Goal: Task Accomplishment & Management: Complete application form

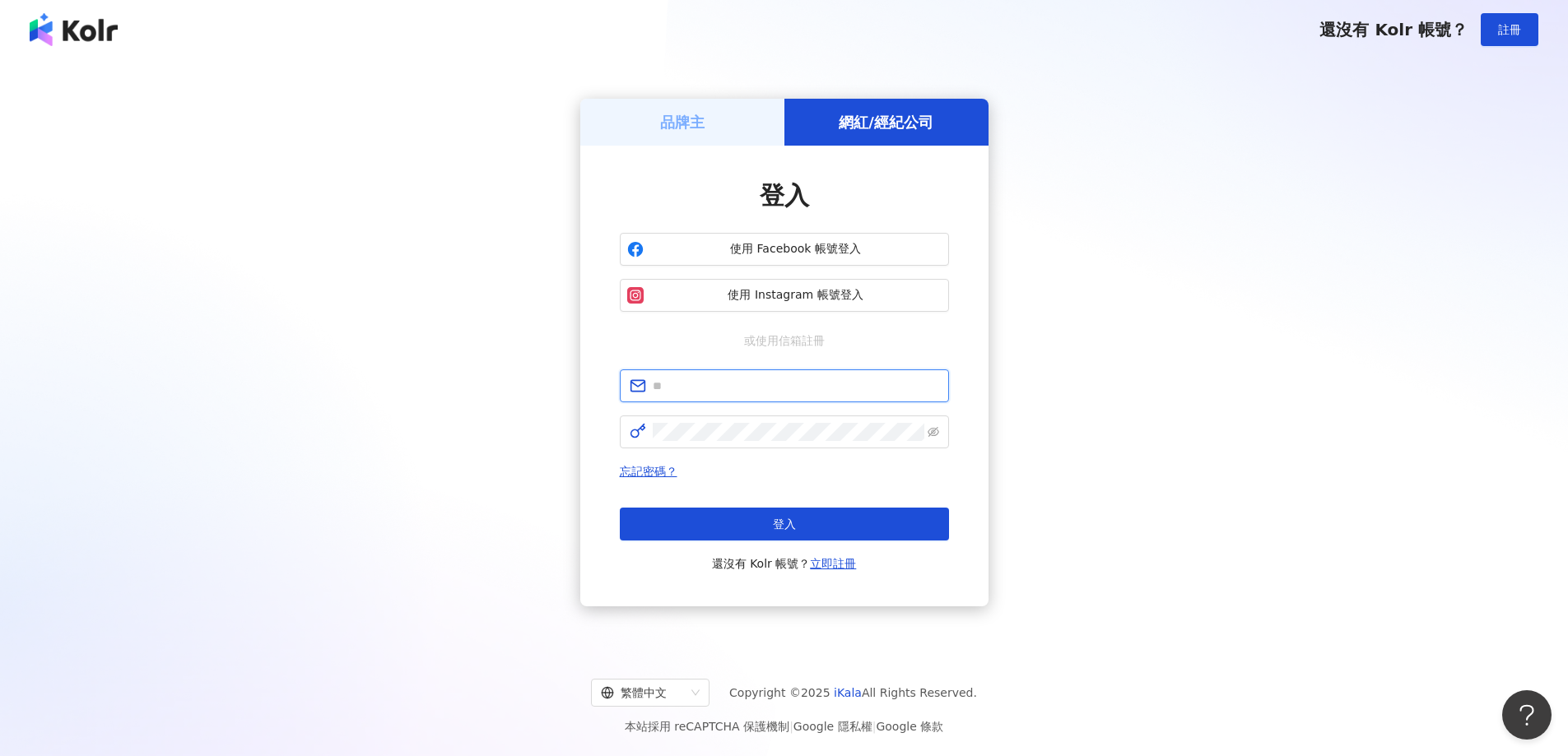
click at [768, 383] on input "text" at bounding box center [796, 385] width 287 height 18
type input "**********"
click at [747, 442] on span at bounding box center [784, 432] width 329 height 32
click button "登入" at bounding box center [784, 524] width 329 height 32
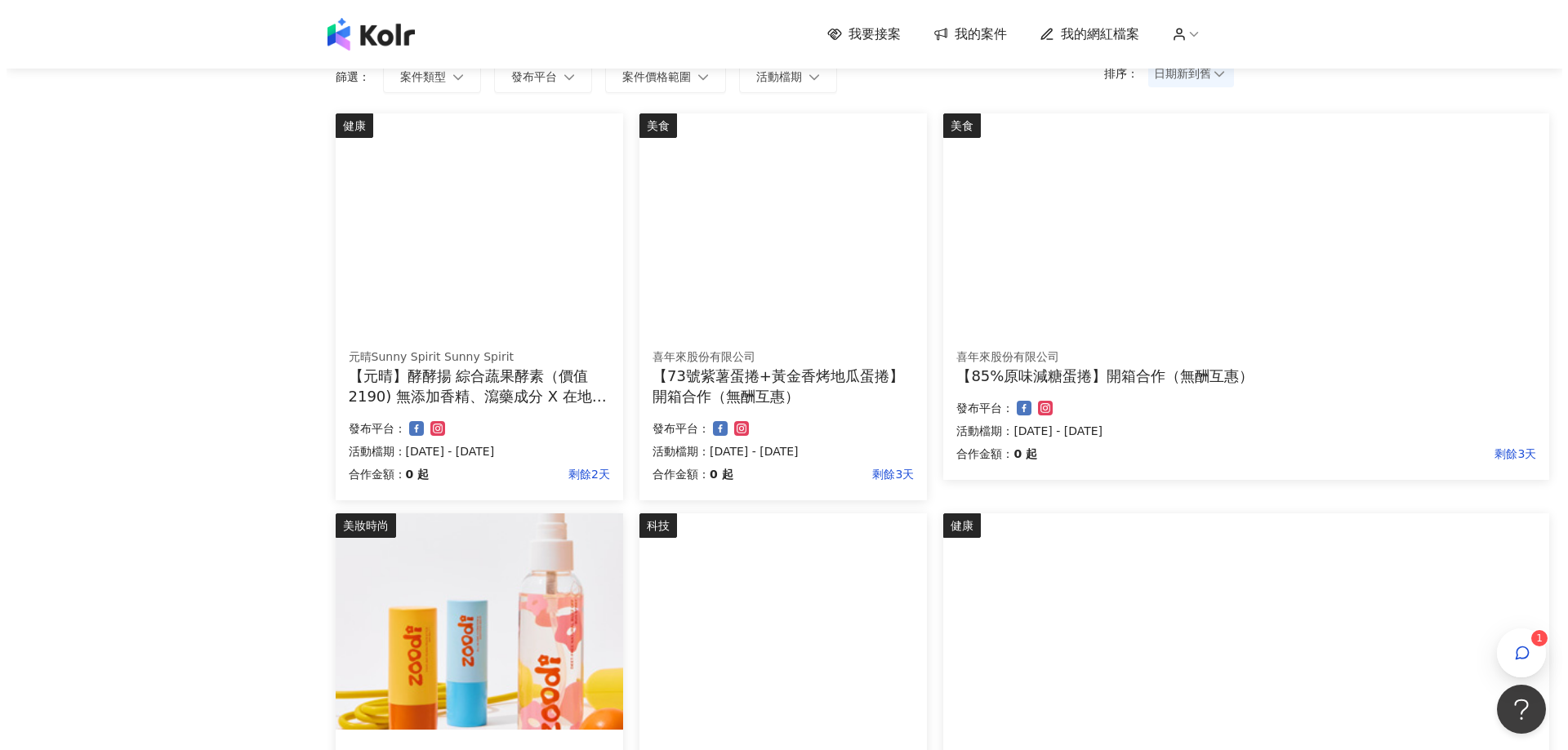
scroll to position [490, 0]
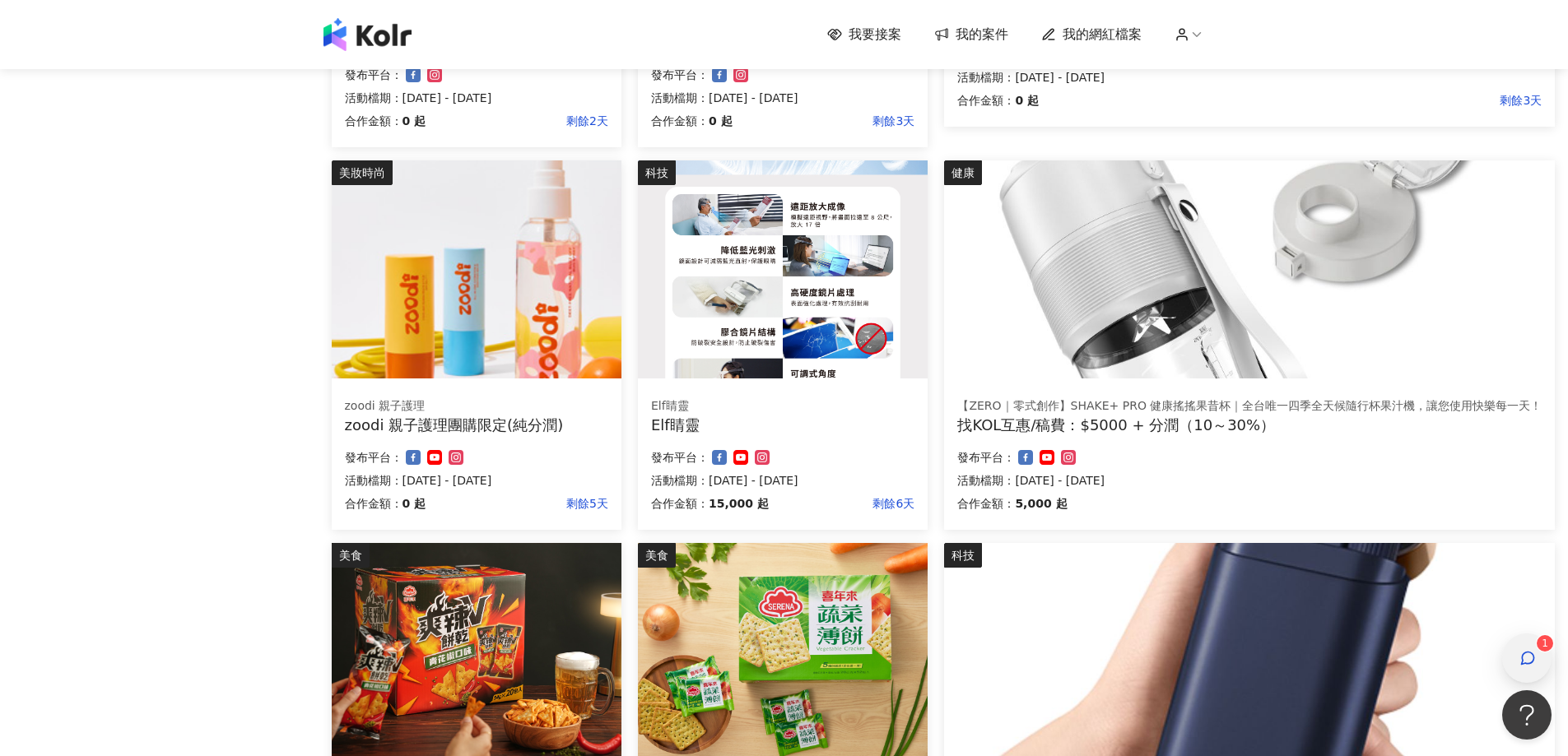
click at [1534, 661] on icon "button" at bounding box center [1528, 659] width 12 height 12
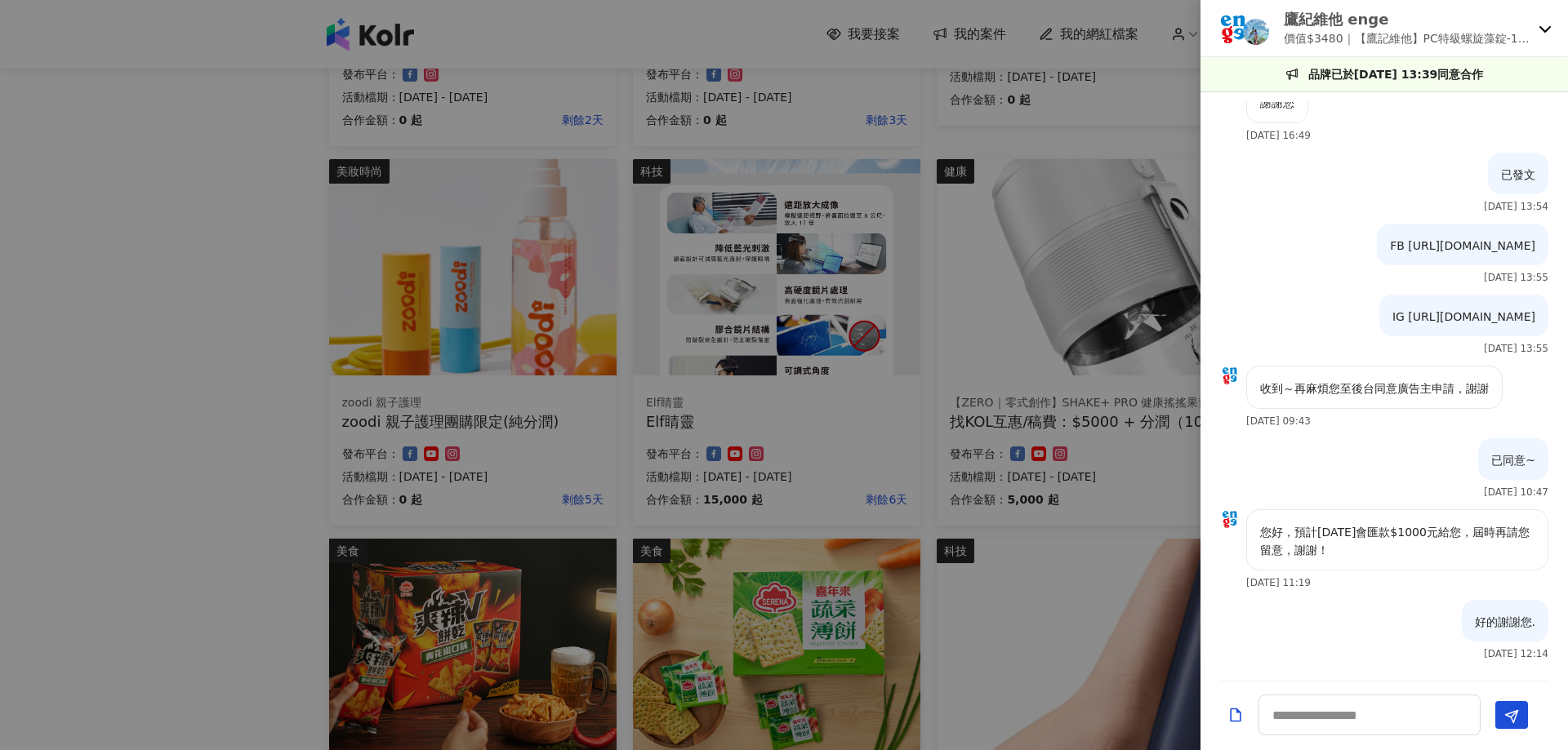
scroll to position [2059, 0]
click at [1529, 26] on p "鷹紀維他 enge" at bounding box center [1409, 19] width 249 height 21
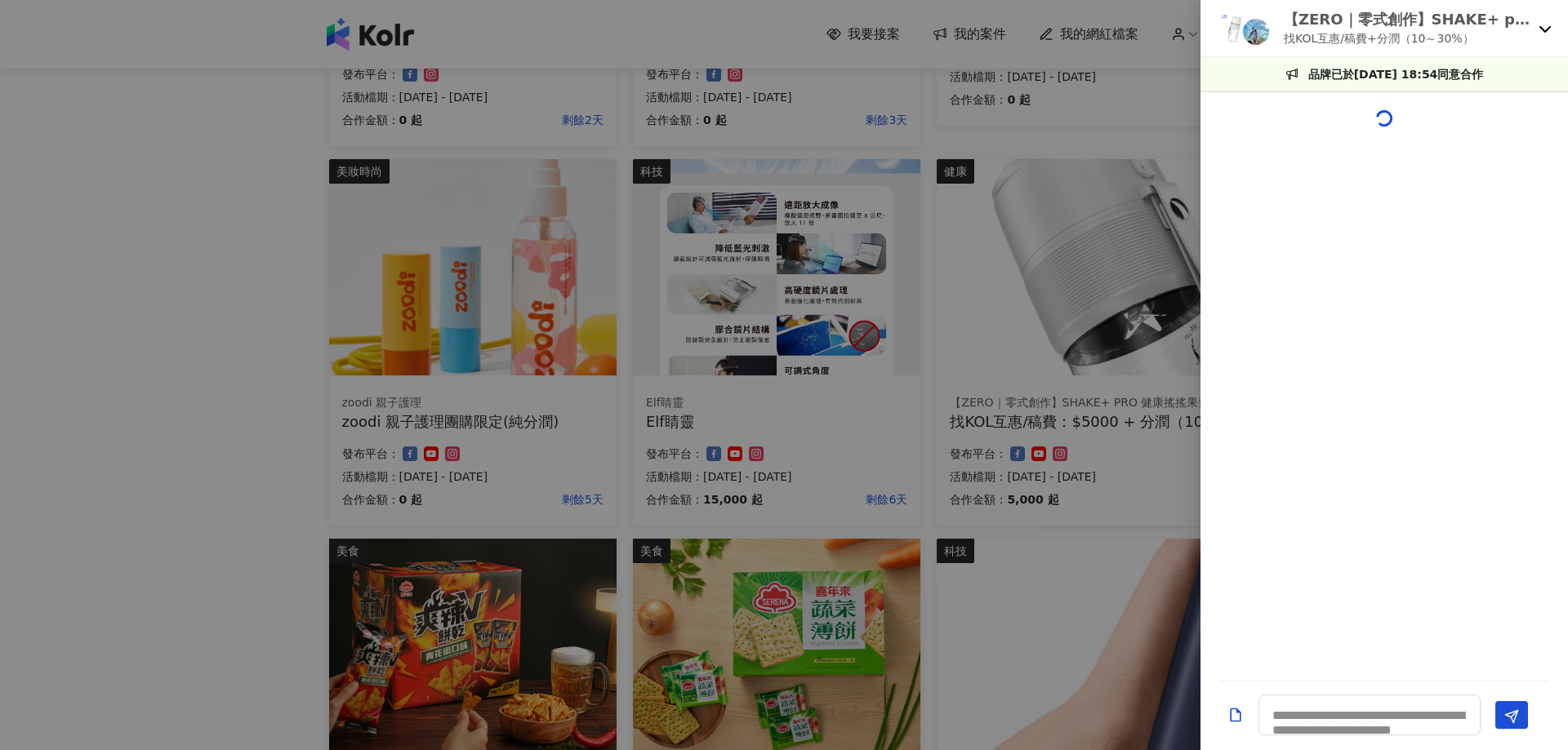
scroll to position [0, 0]
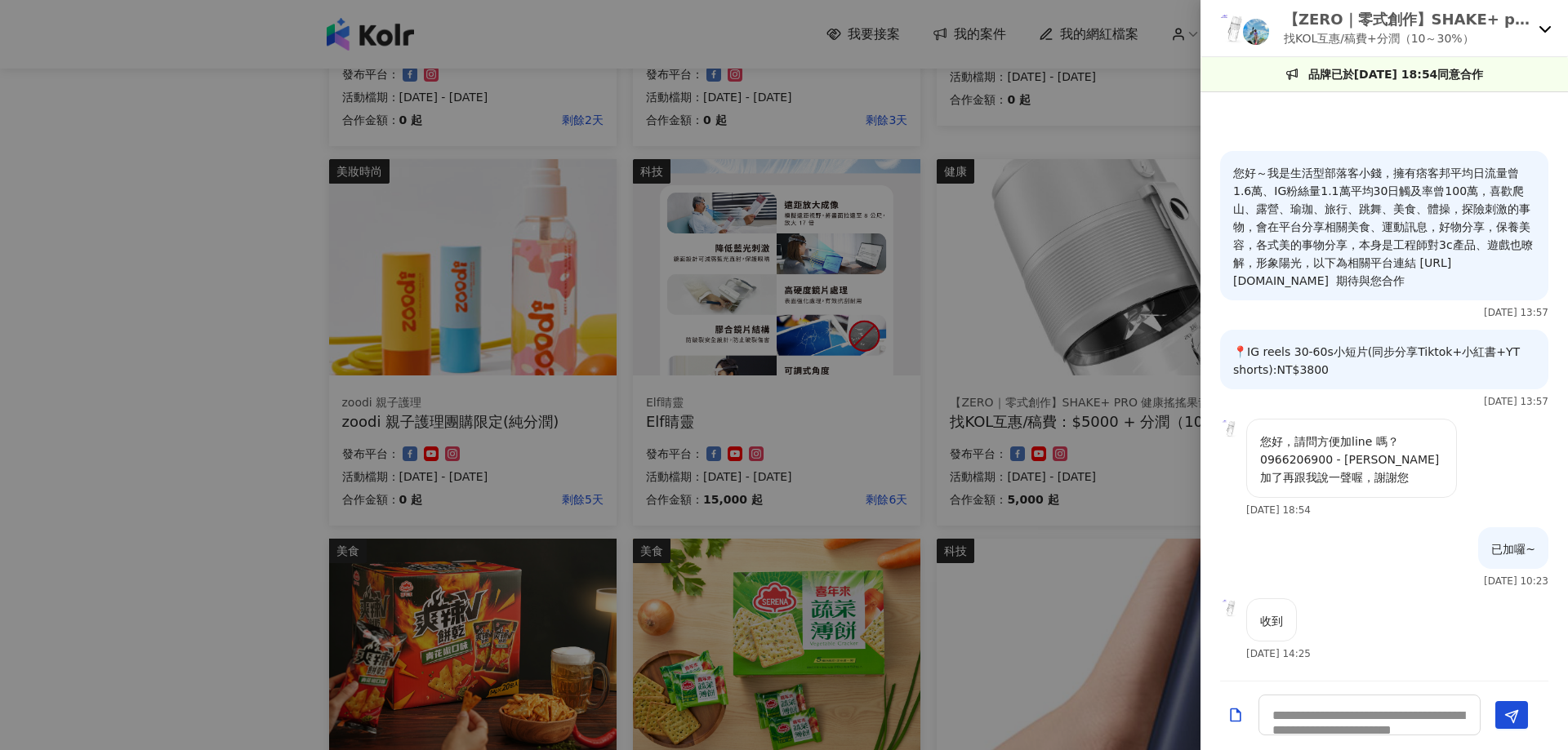
click at [113, 437] on div at bounding box center [784, 375] width 1568 height 750
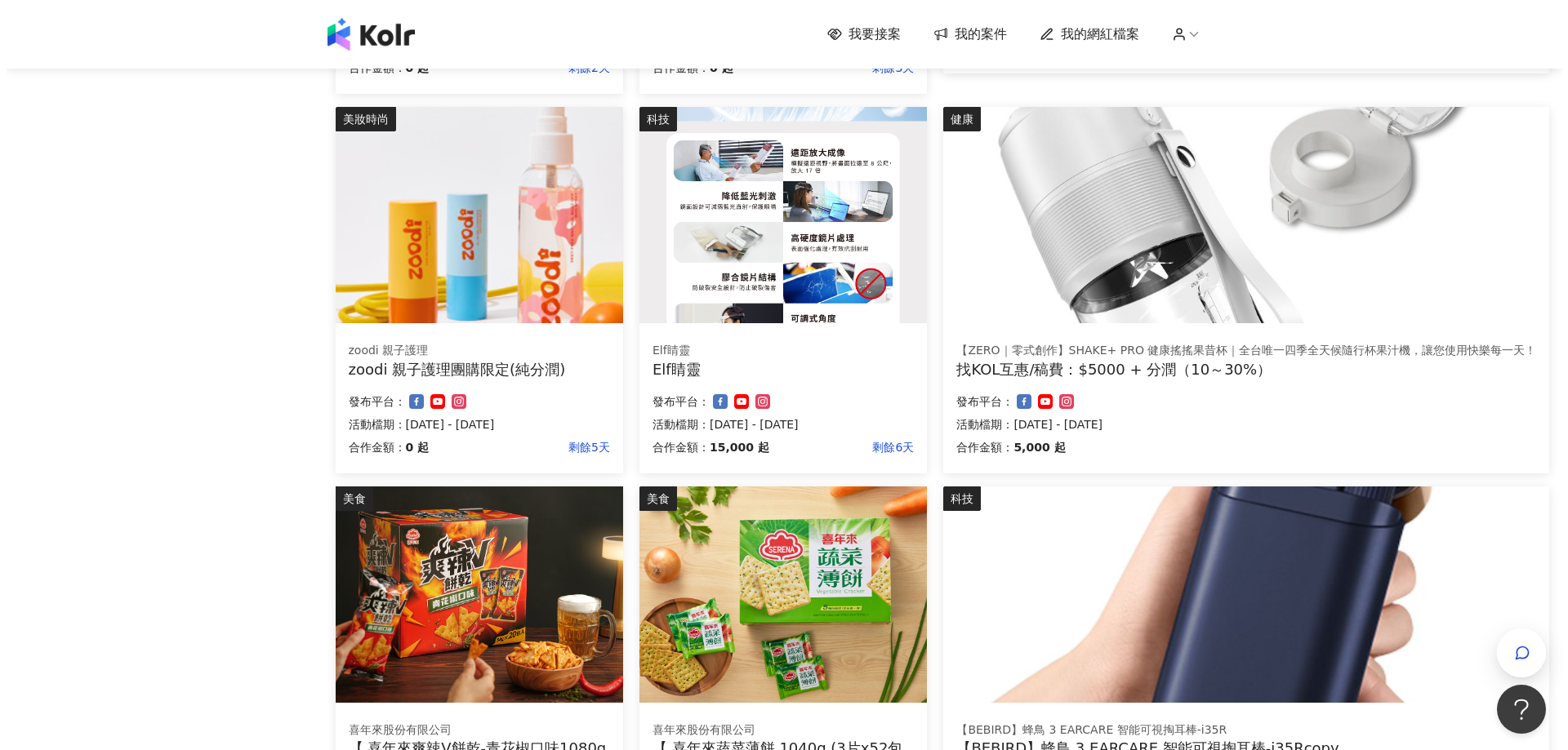
scroll to position [572, 0]
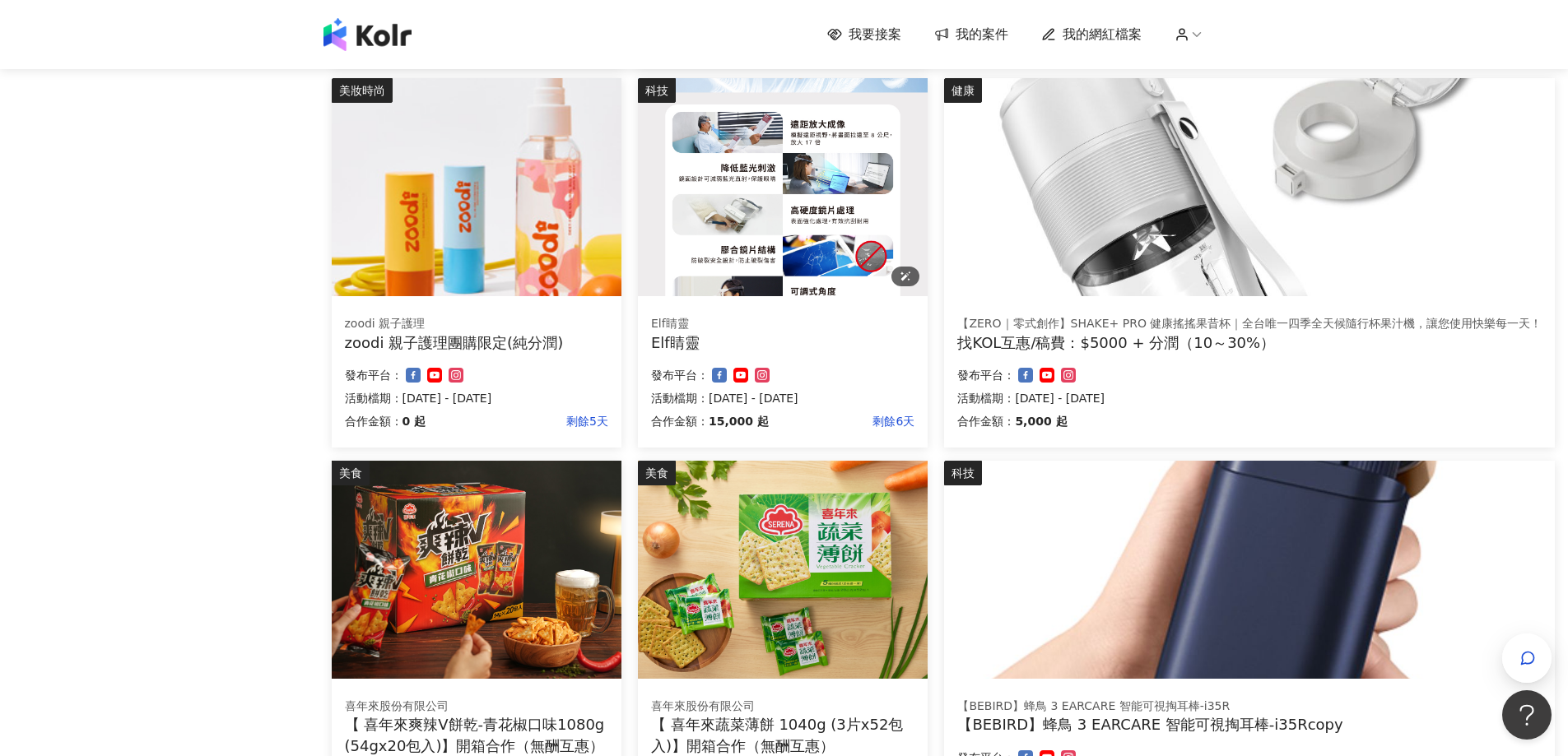
click at [809, 213] on img at bounding box center [782, 187] width 290 height 218
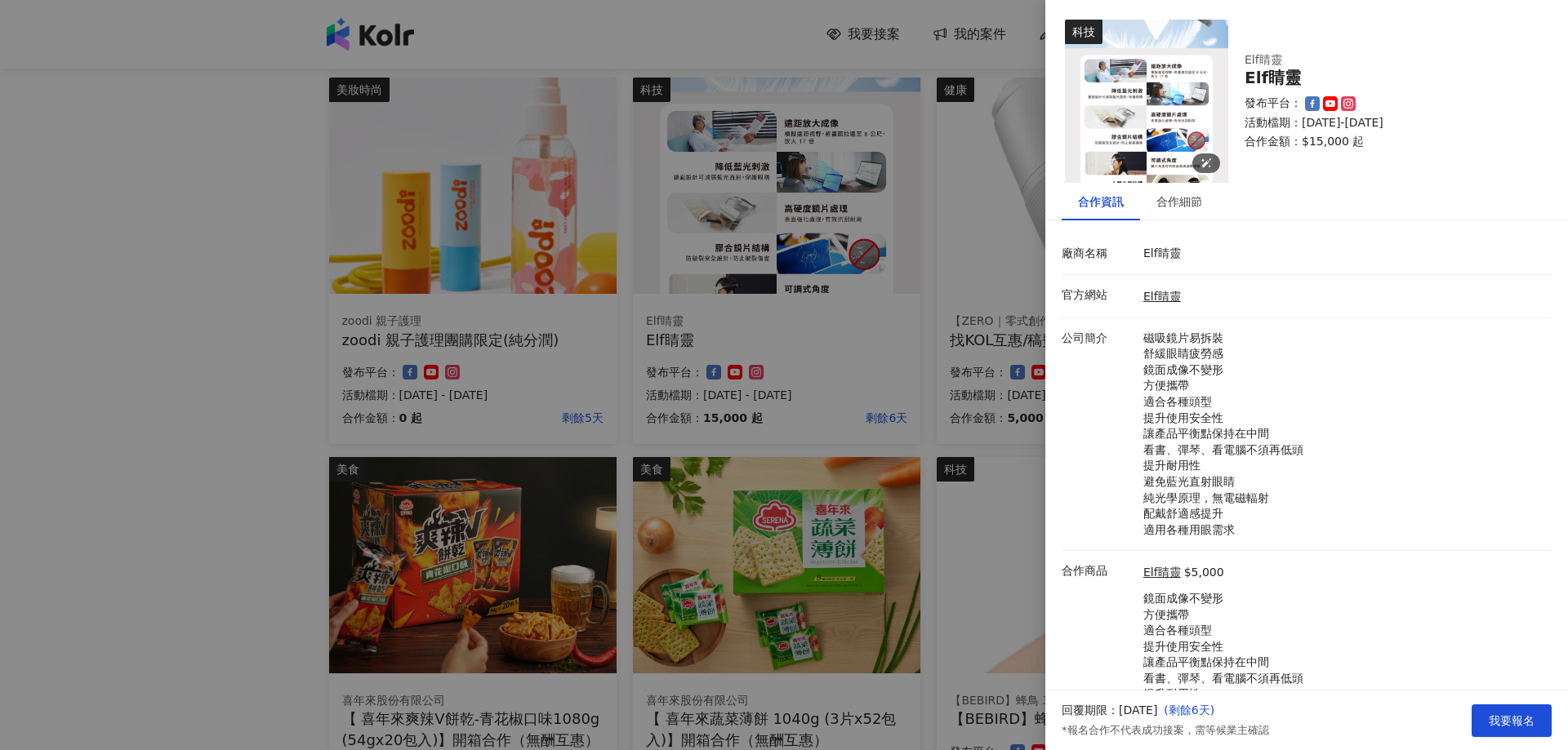
click at [1132, 123] on img at bounding box center [1147, 101] width 163 height 163
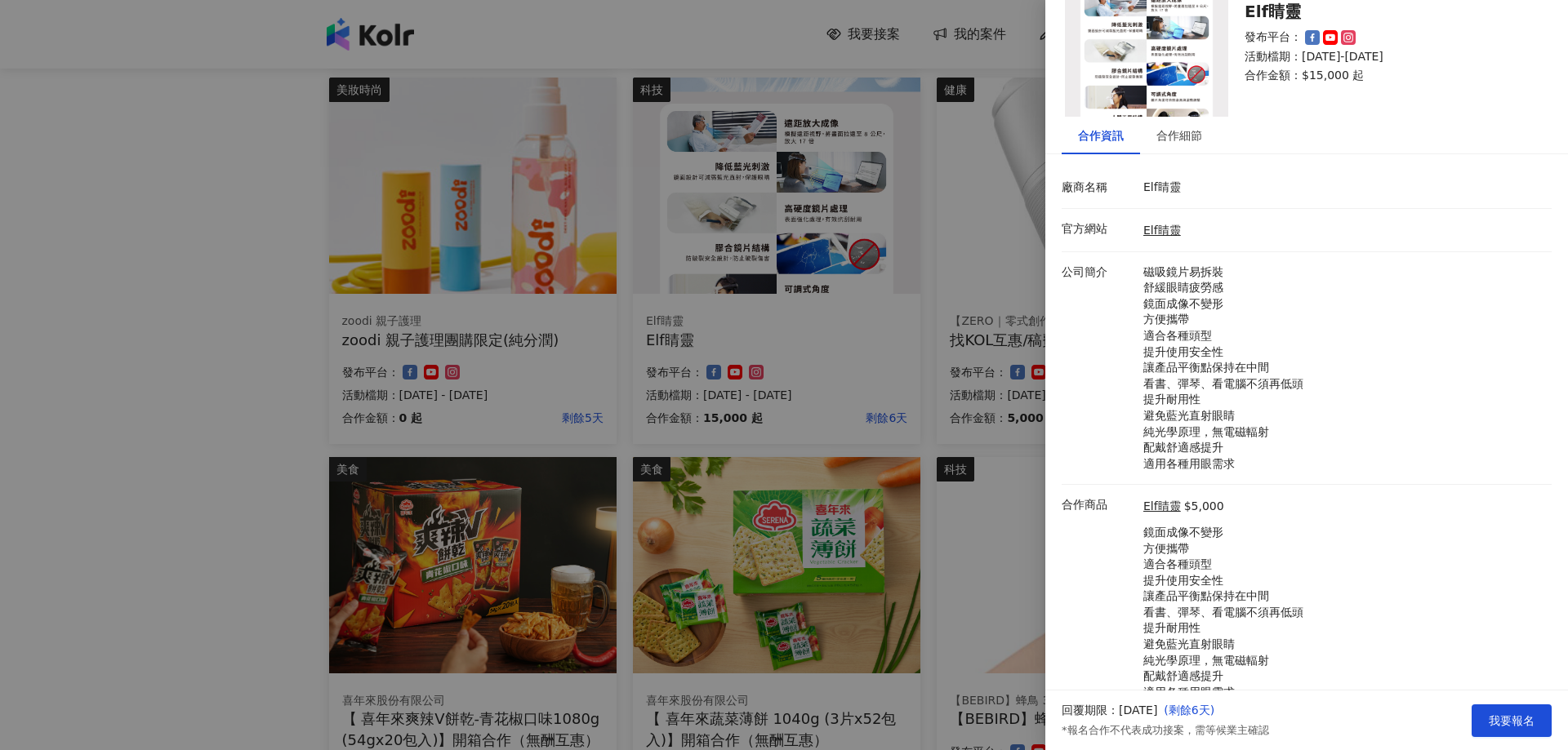
scroll to position [0, 0]
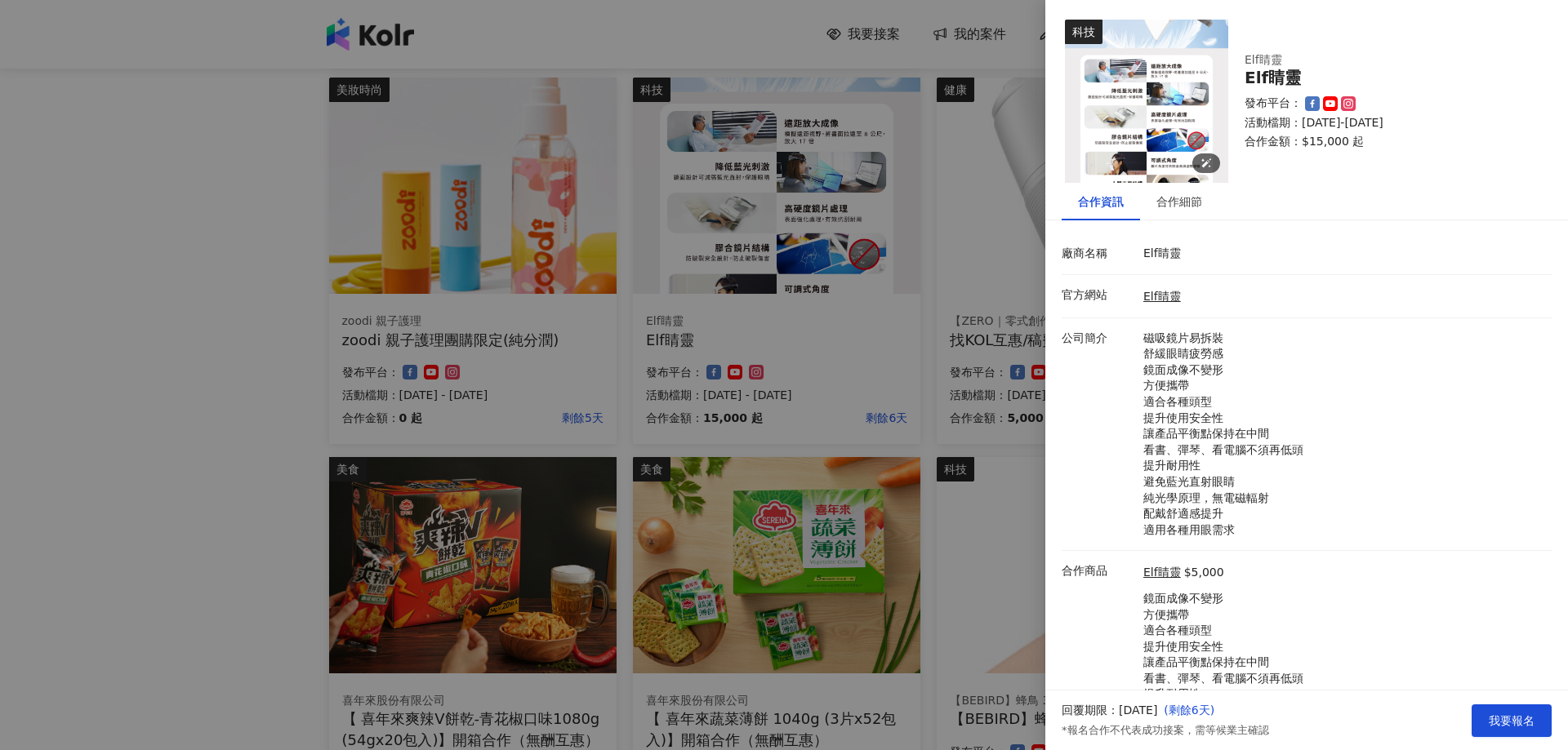
click at [1153, 79] on img at bounding box center [1147, 101] width 163 height 163
click at [1160, 299] on link "Elf睛靈" at bounding box center [1163, 297] width 38 height 13
click at [1189, 197] on div "合作細節" at bounding box center [1179, 201] width 46 height 18
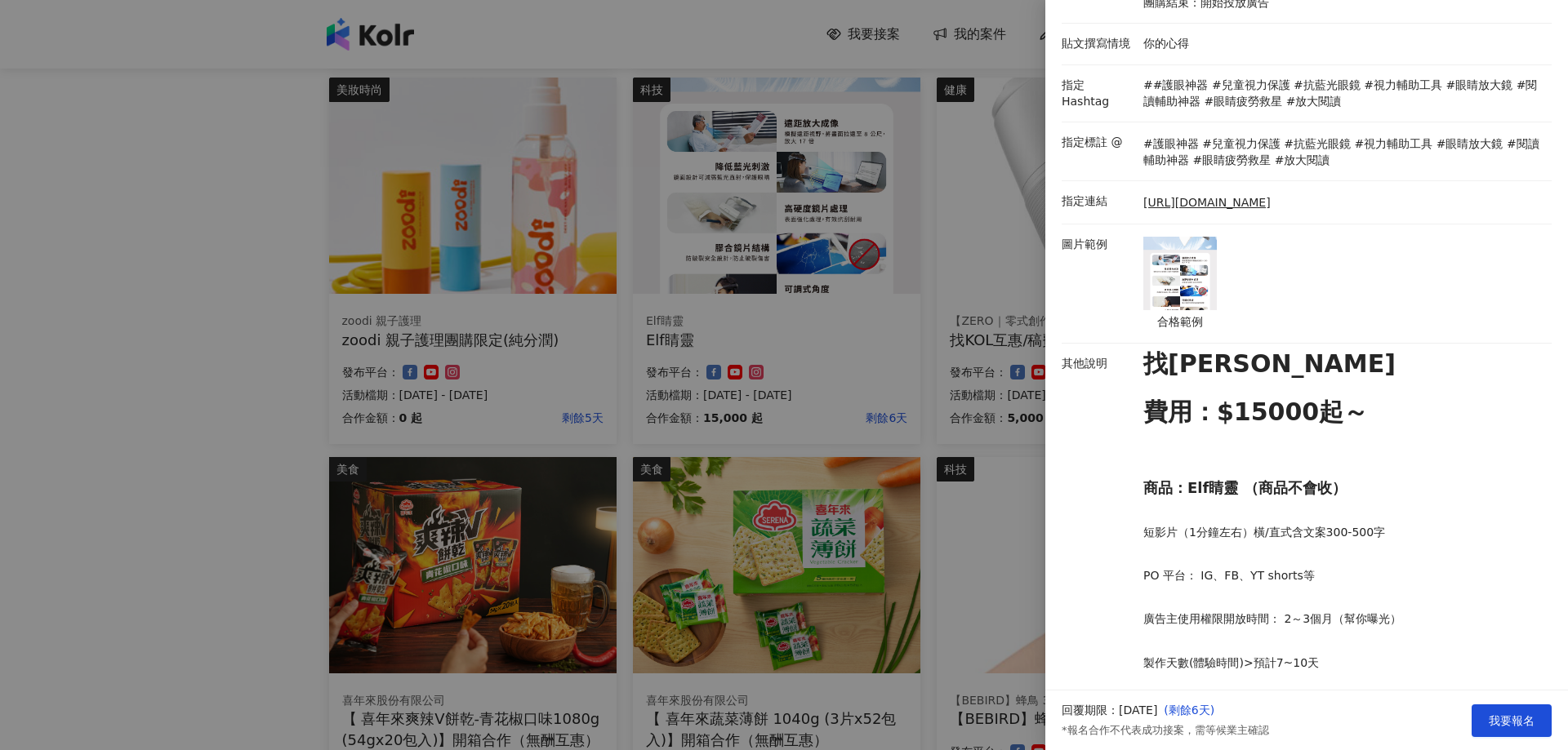
scroll to position [409, 0]
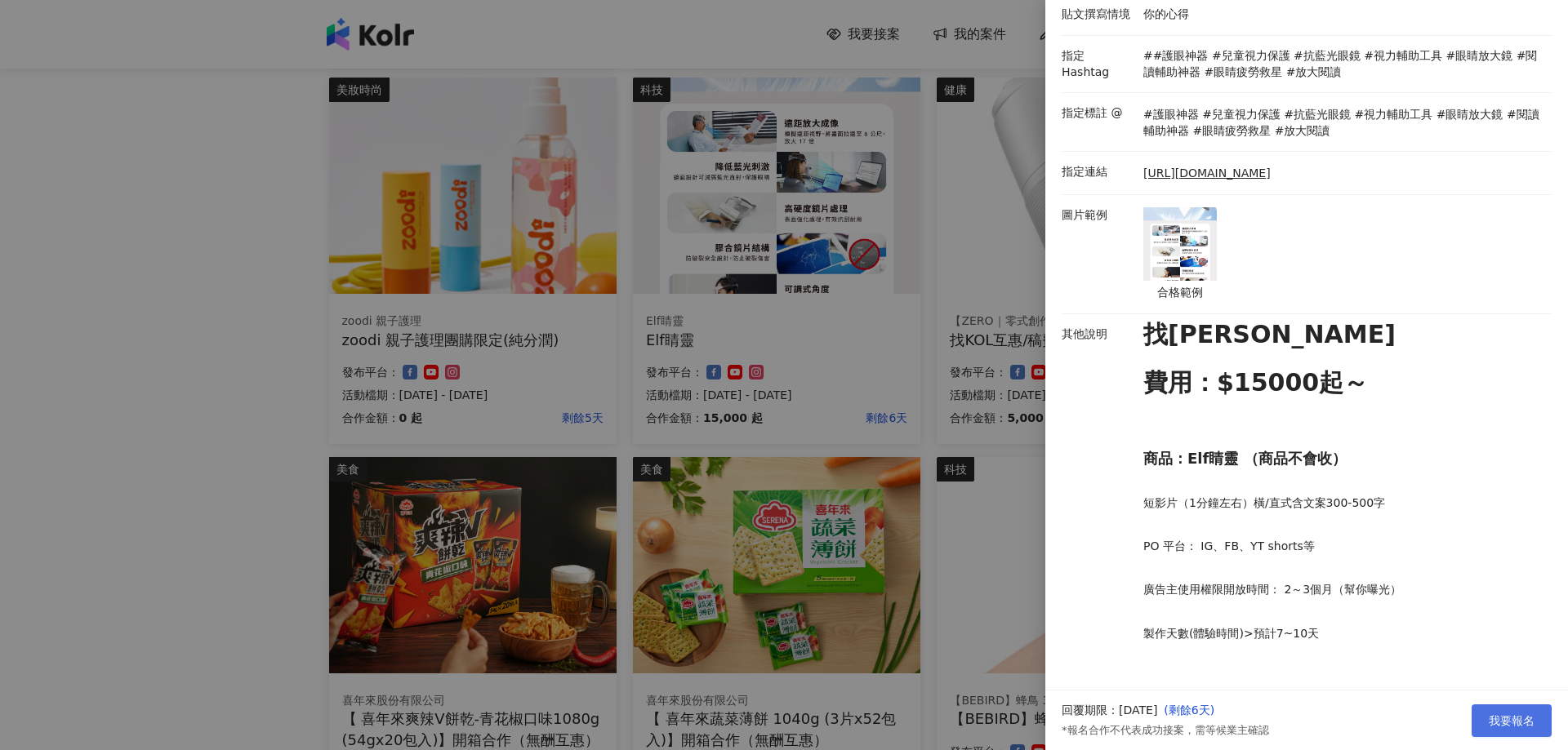
click at [1490, 720] on span "我要報名" at bounding box center [1512, 721] width 46 height 13
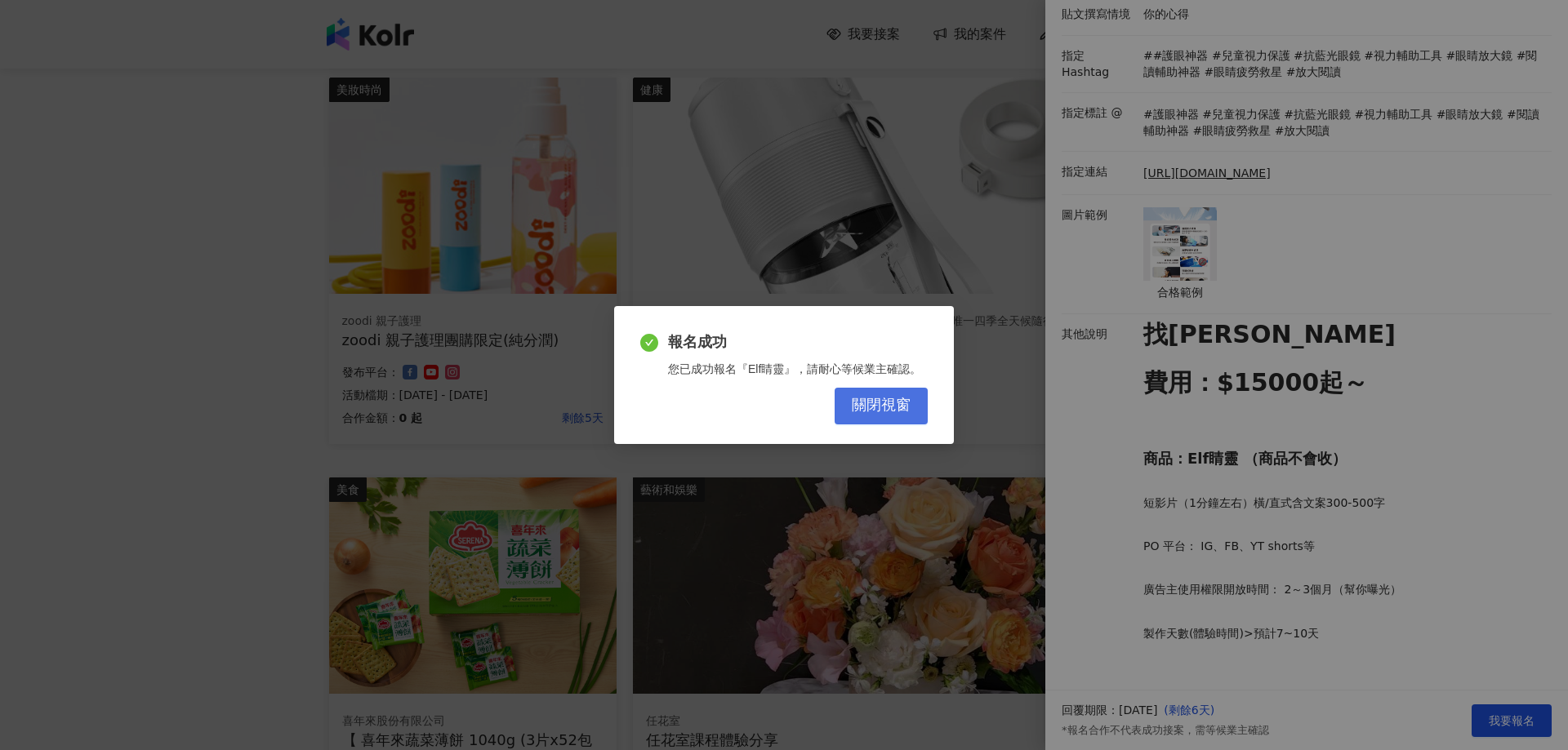
click at [902, 404] on span "關閉視窗" at bounding box center [881, 405] width 59 height 18
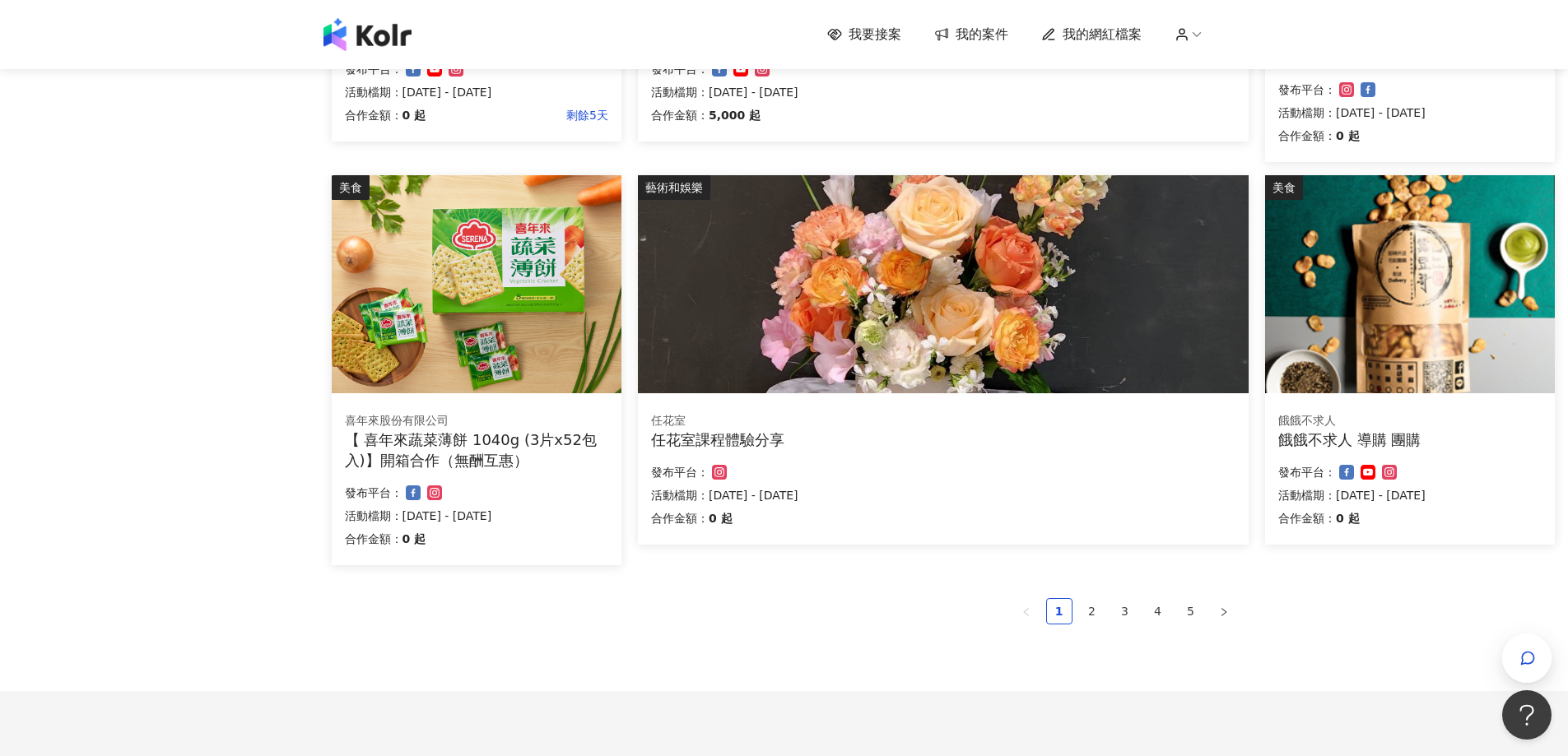
scroll to position [905, 0]
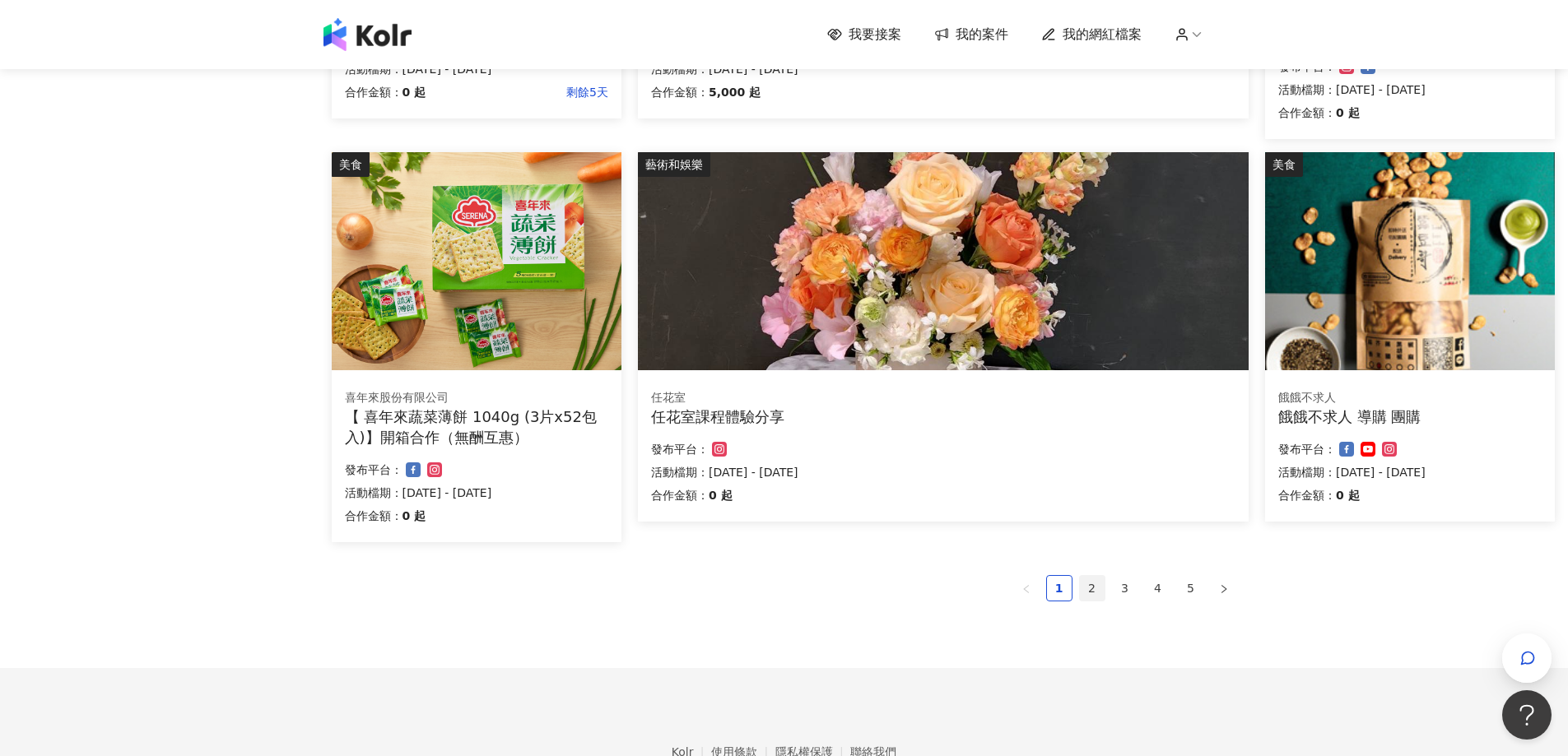
click at [1102, 583] on link "2" at bounding box center [1093, 589] width 25 height 25
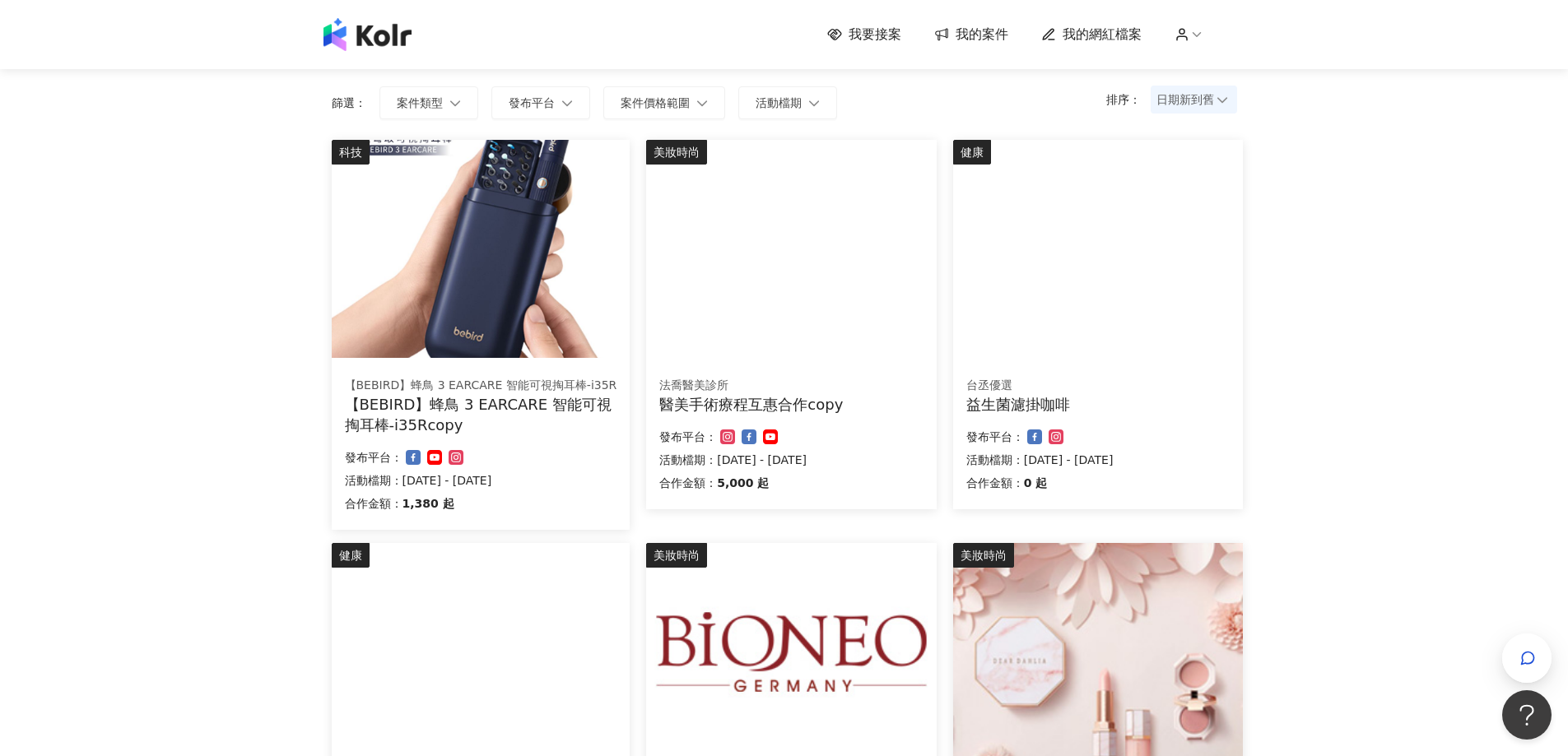
scroll to position [82, 0]
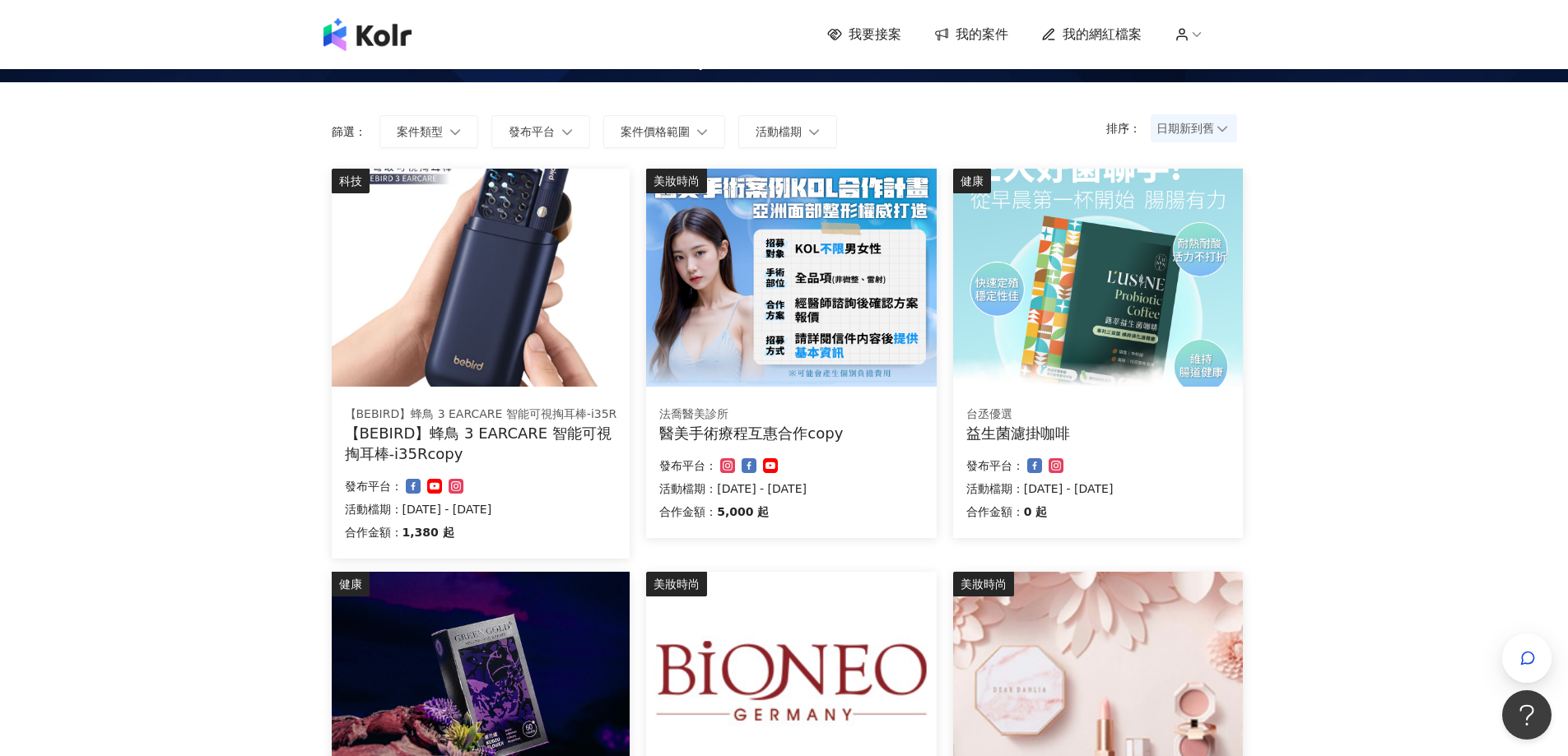
click at [995, 393] on div "健康 台丞優選 益生菌濾掛咖啡 合作金額： 0 起 發布平台： 活動檔期：2025/6/5 - 2025/8/31" at bounding box center [1098, 354] width 290 height 370
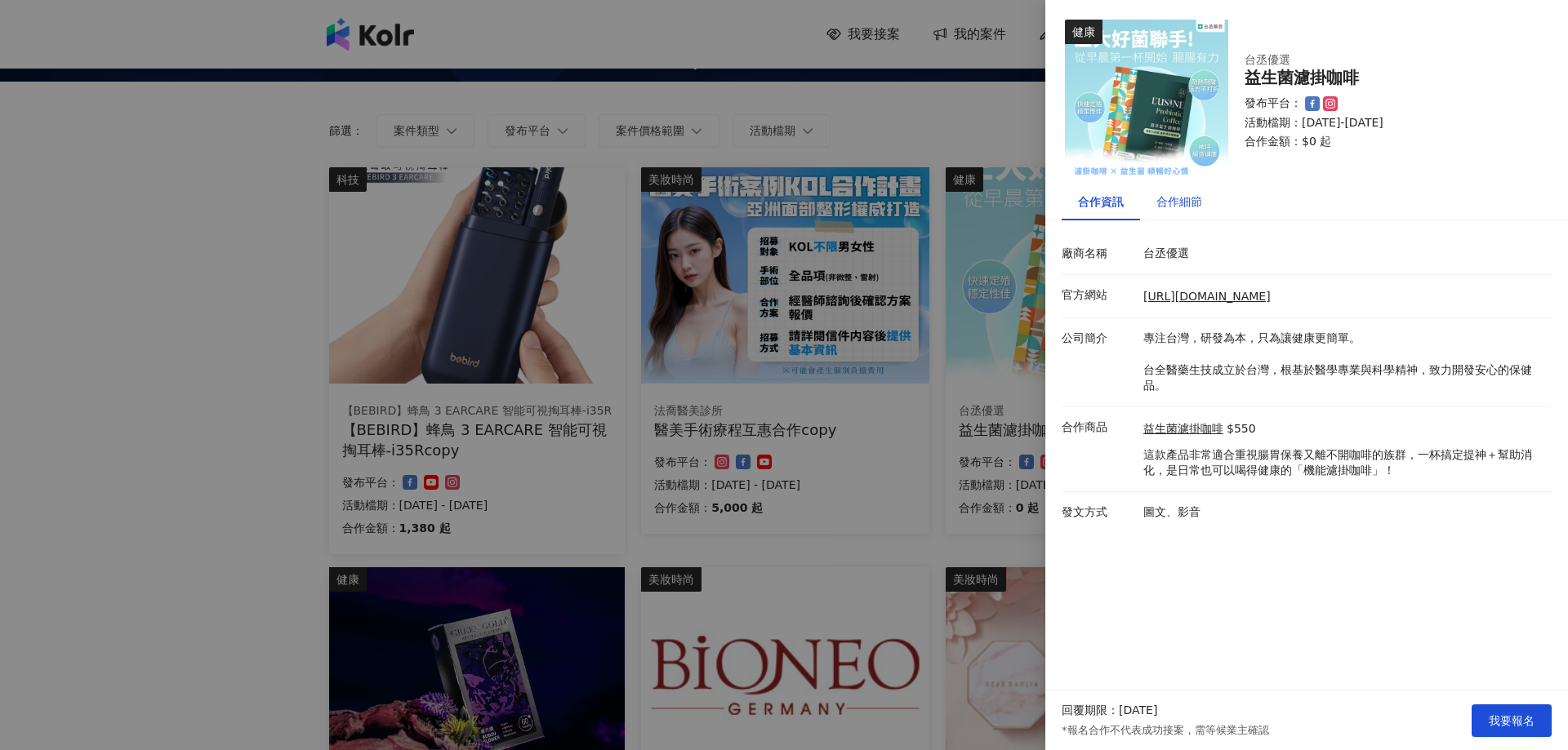
click at [1186, 203] on div "合作細節" at bounding box center [1179, 201] width 46 height 18
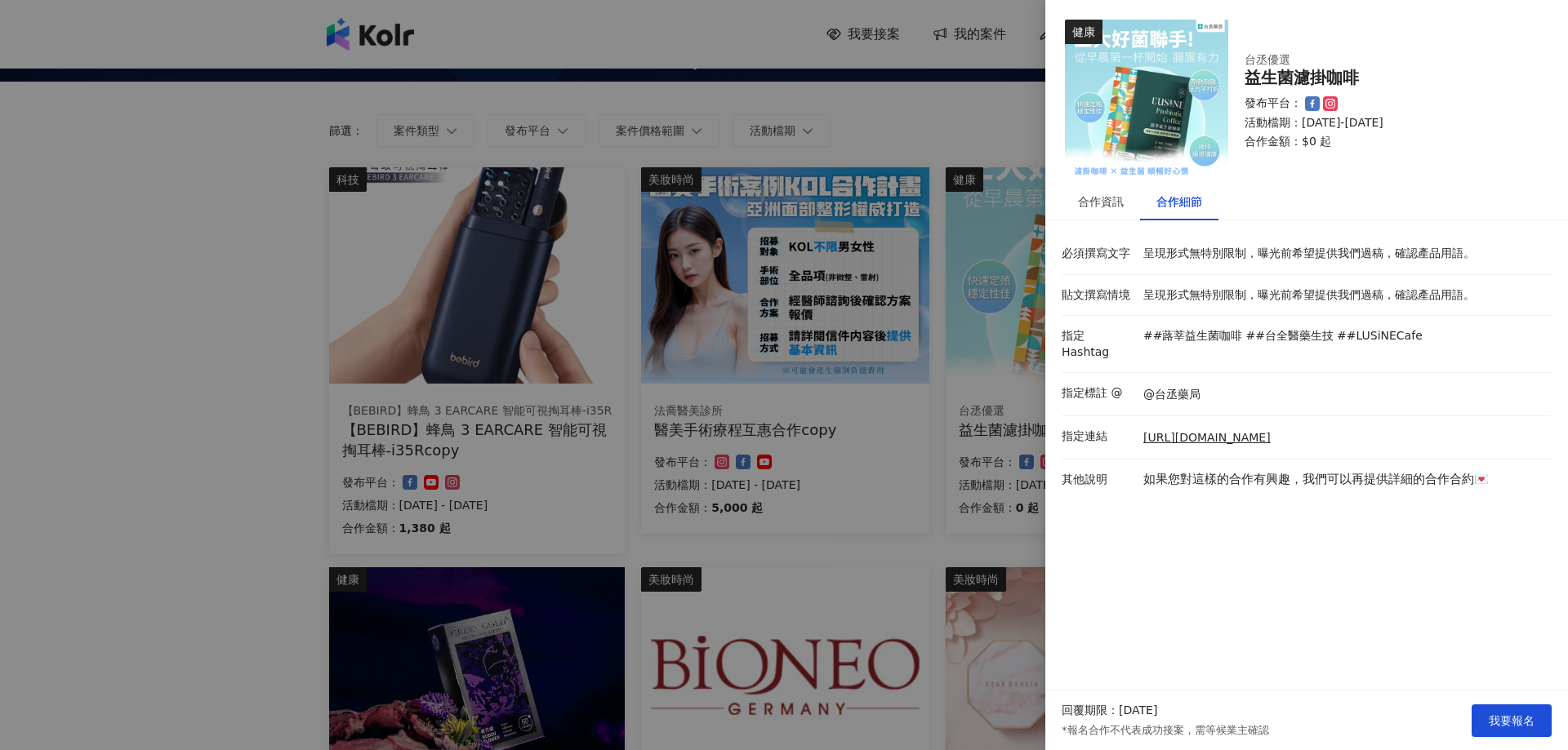
click at [971, 111] on div at bounding box center [784, 375] width 1568 height 750
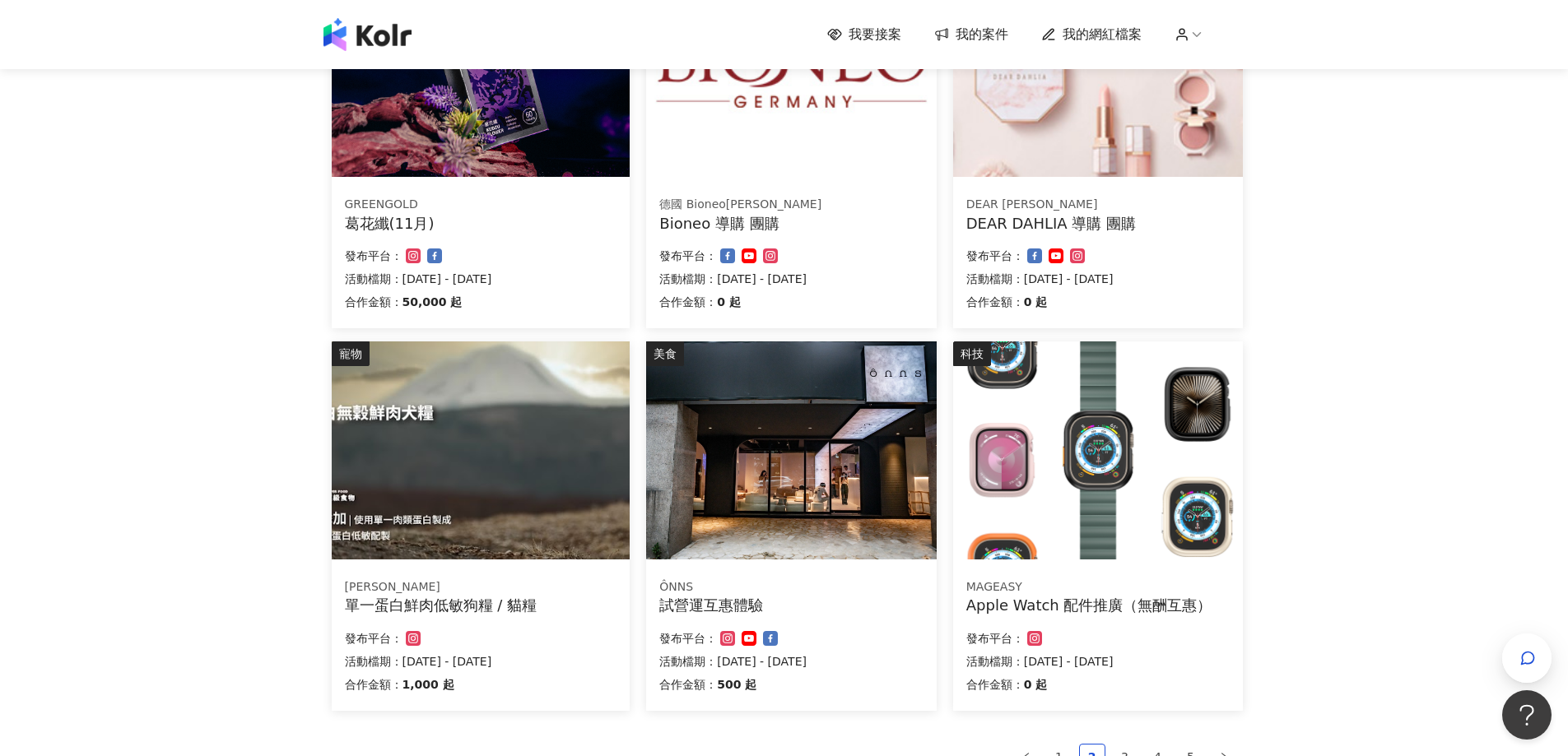
scroll to position [741, 0]
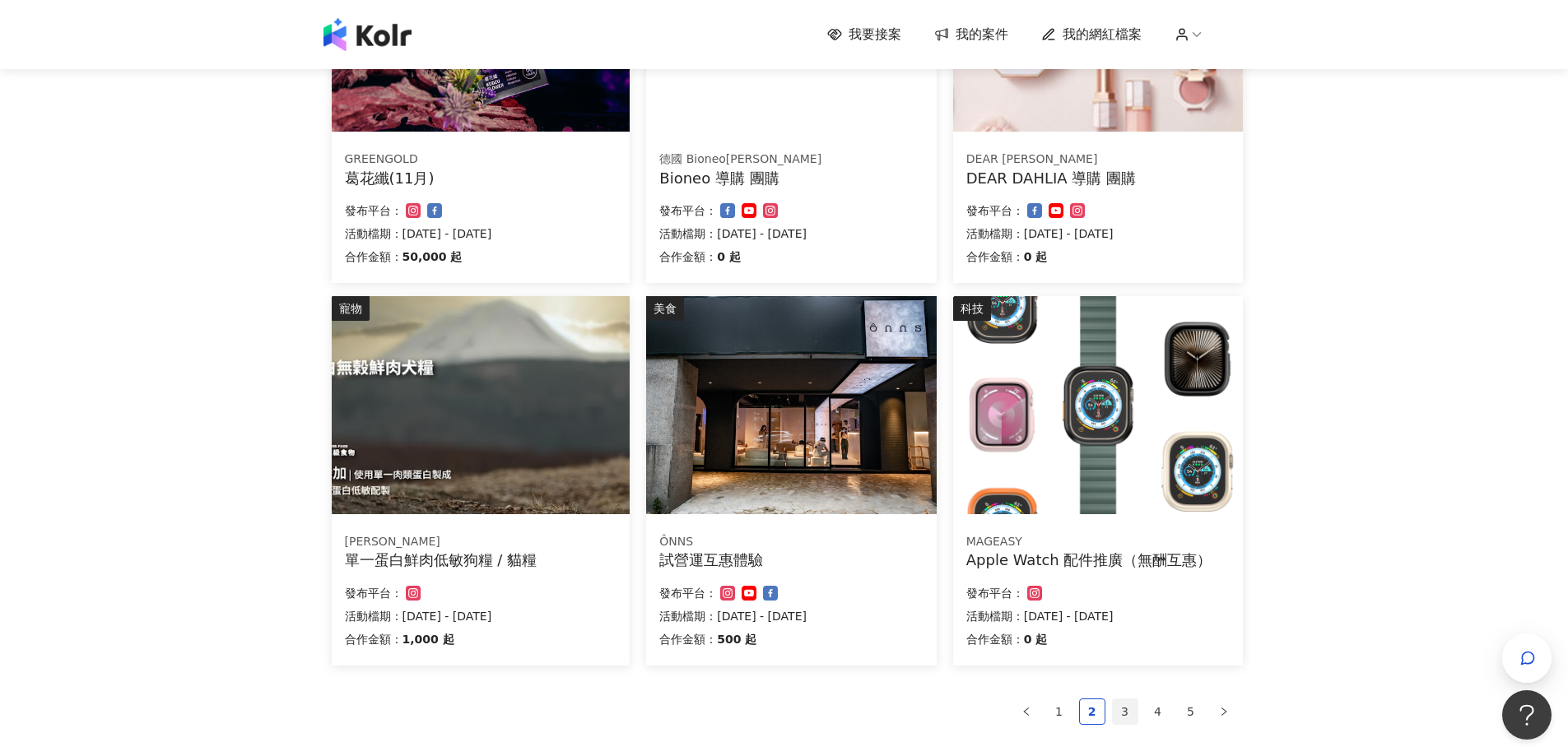
click at [1123, 711] on link "3" at bounding box center [1125, 712] width 25 height 25
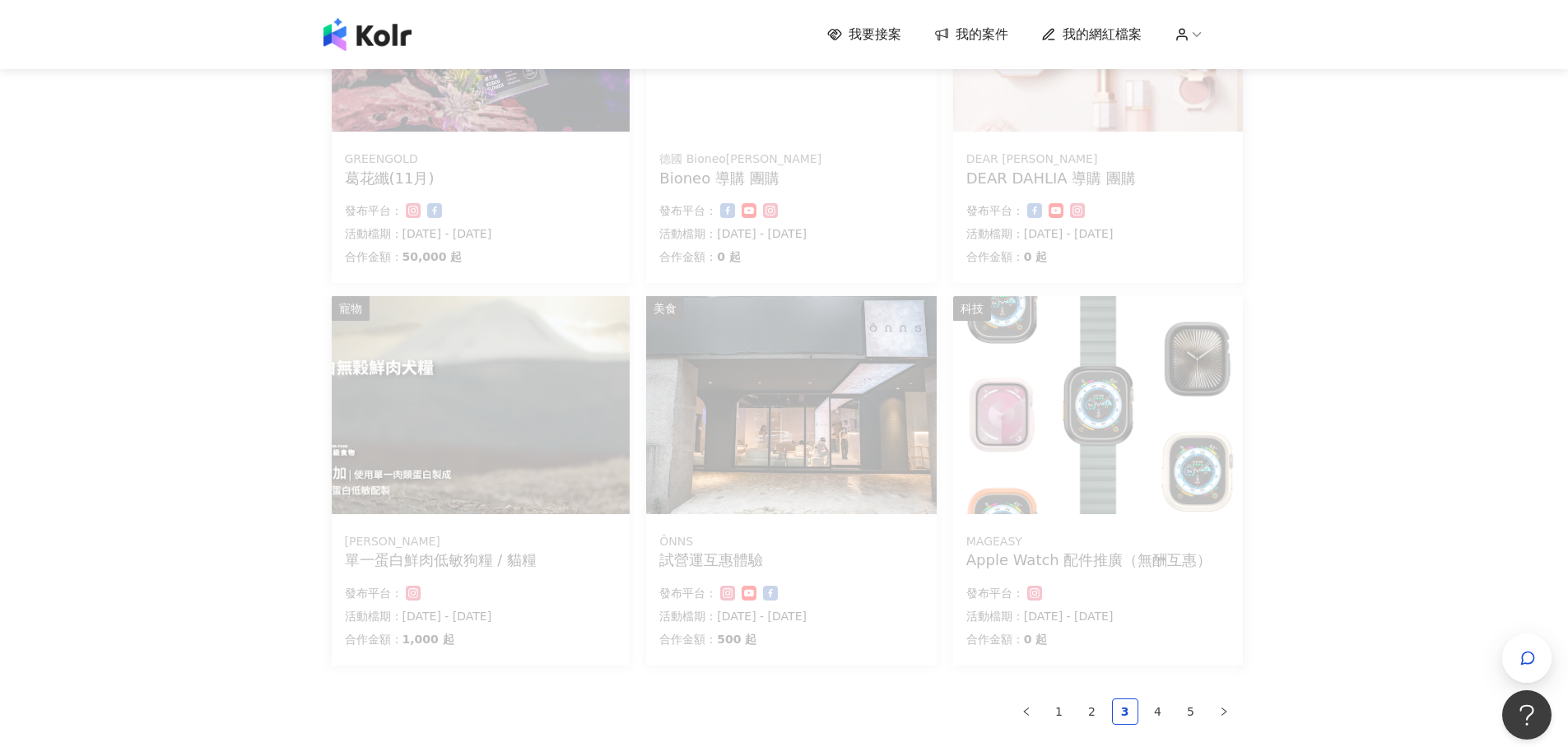
scroll to position [720, 0]
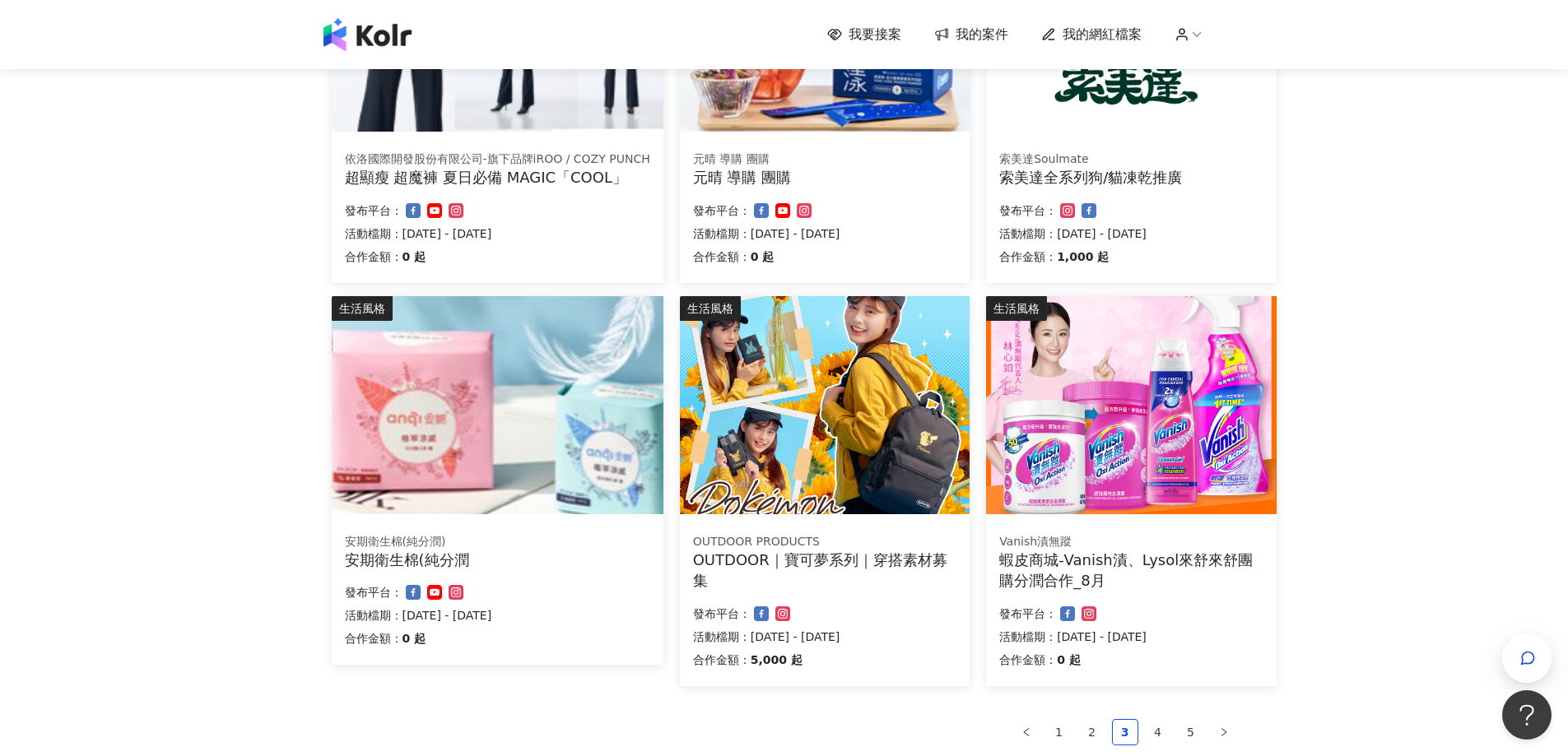
click at [841, 558] on div "OUTDOOR｜寶可夢系列｜穿搭素材募集" at bounding box center [825, 570] width 264 height 41
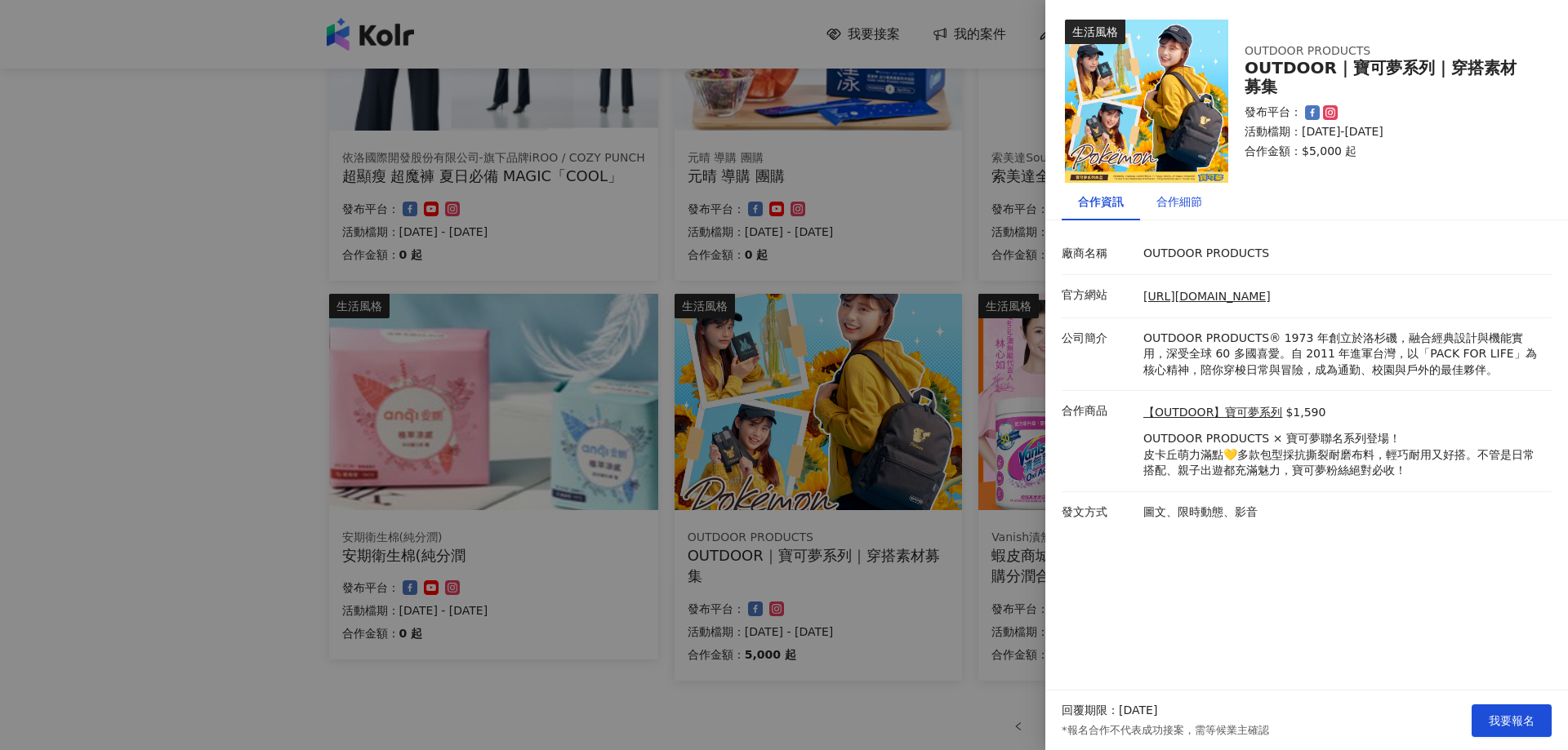
click at [1186, 203] on div "合作細節" at bounding box center [1179, 201] width 46 height 18
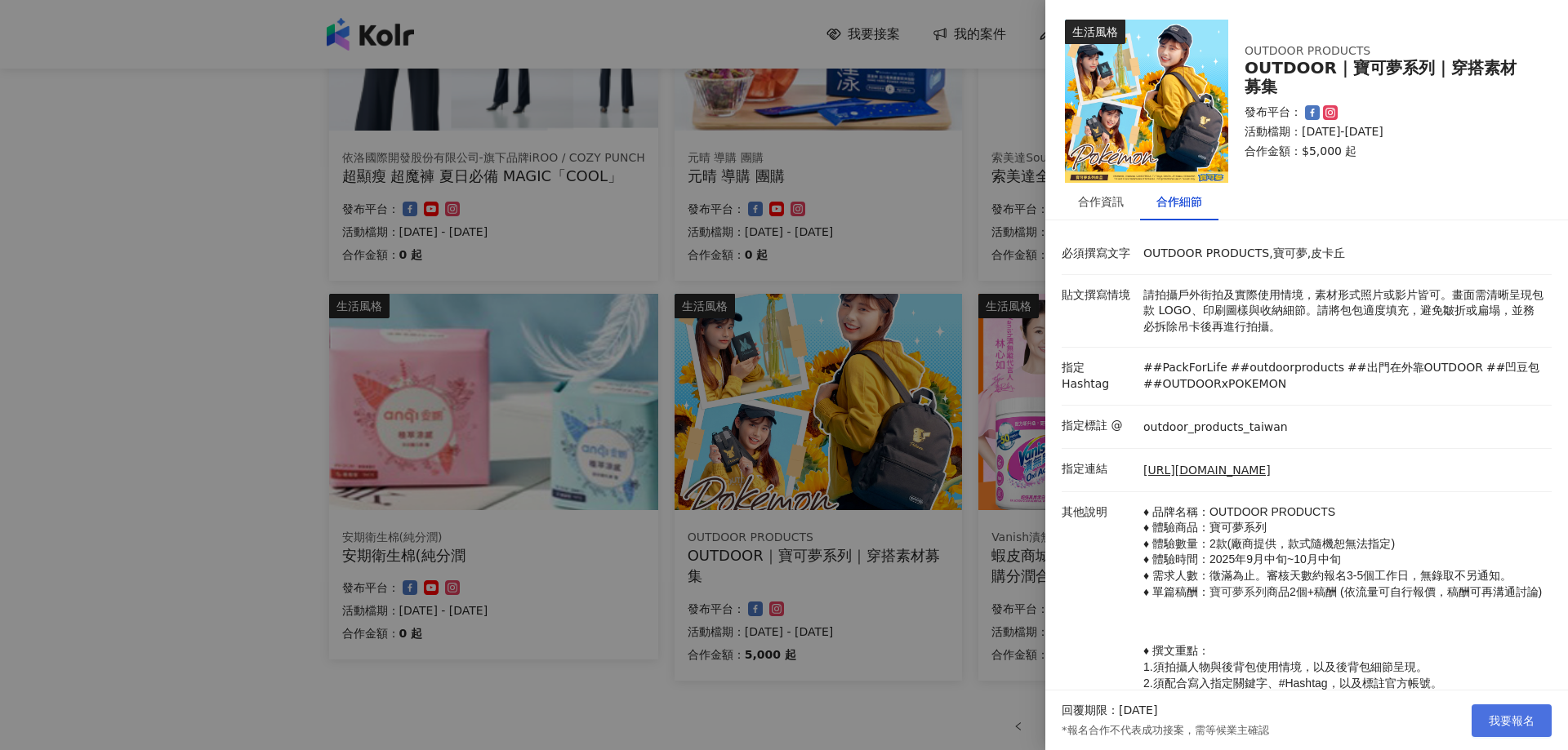
click at [1490, 714] on span "我要報名" at bounding box center [1512, 721] width 46 height 13
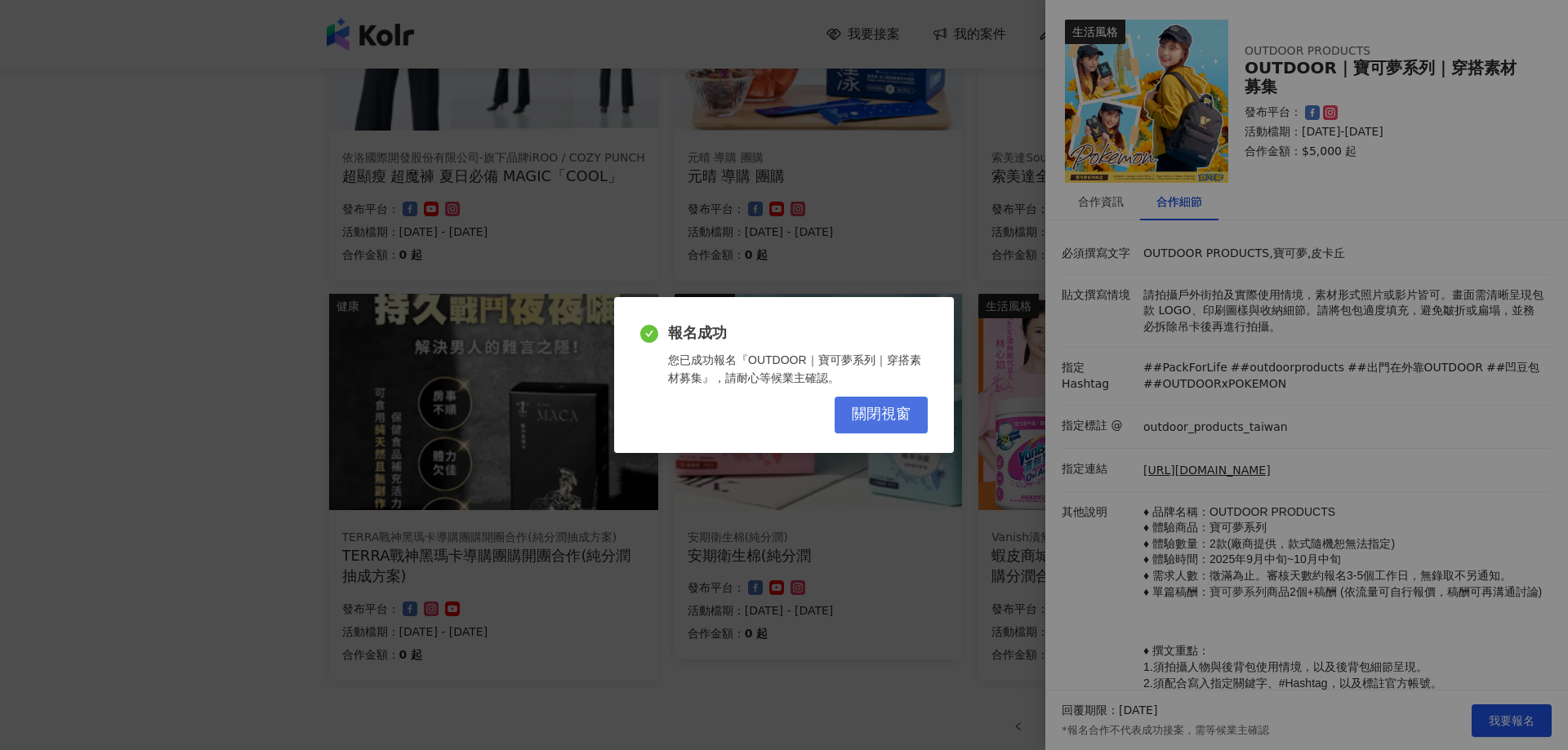
click at [892, 409] on span "關閉視窗" at bounding box center [881, 414] width 59 height 18
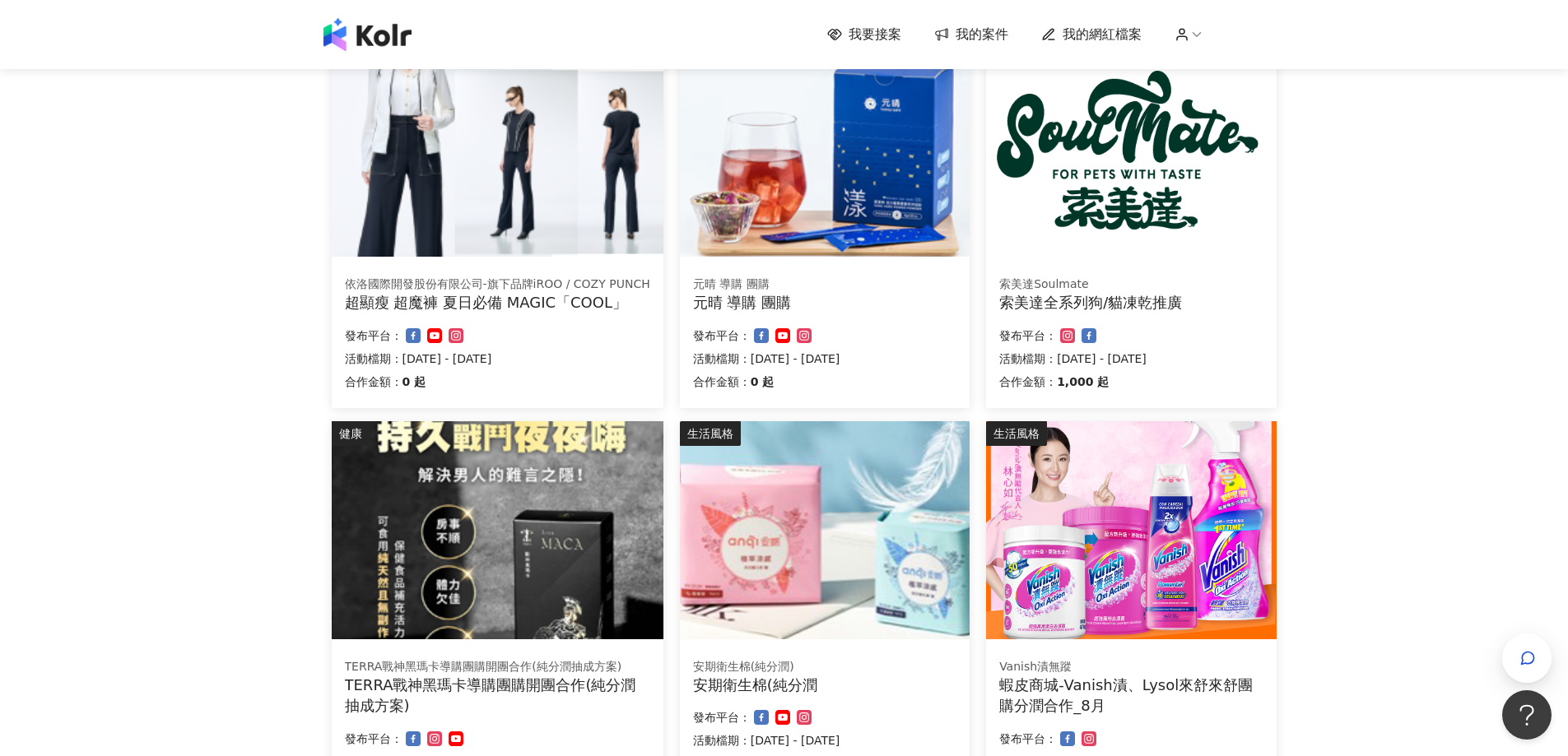
scroll to position [555, 0]
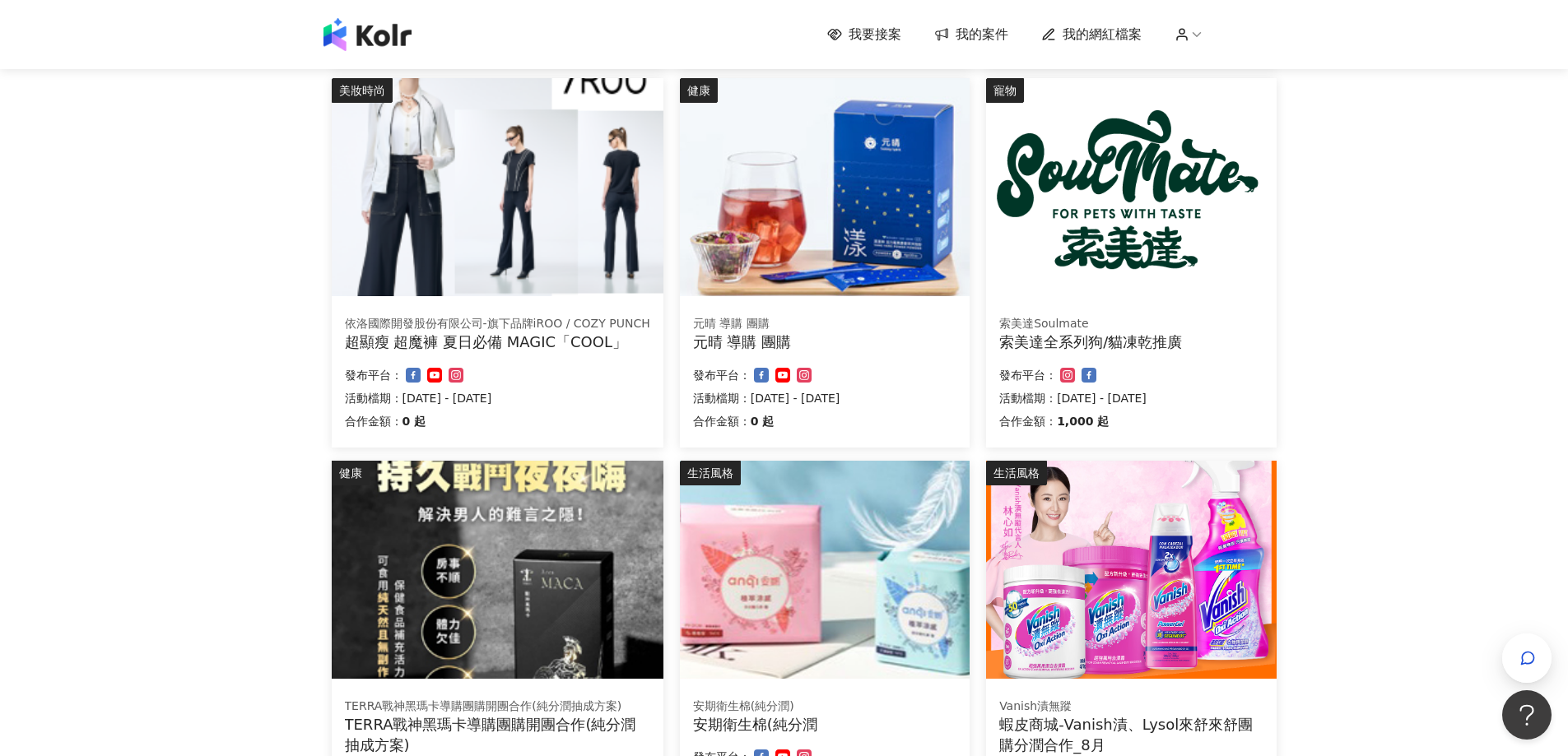
click at [1379, 473] on div "我要接案 我的案件 我的網紅檔案 我要接案 搜尋 排序： 日期新到舊 篩選： 案件類型 發布平台 案件價格範圍 活動檔期 清除 套用 美食 山上山下-咖哩飯專…" at bounding box center [784, 302] width 1568 height 1715
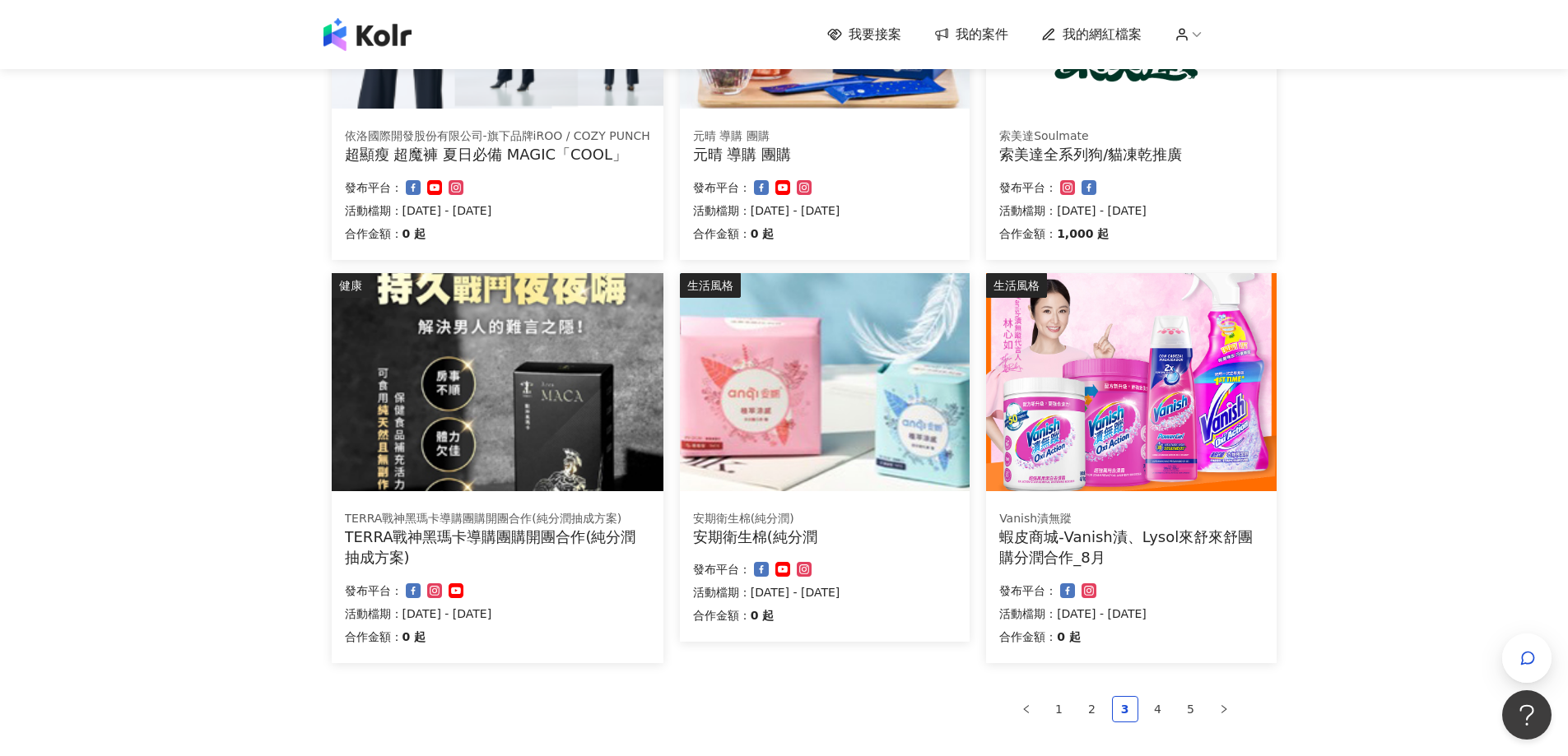
scroll to position [959, 0]
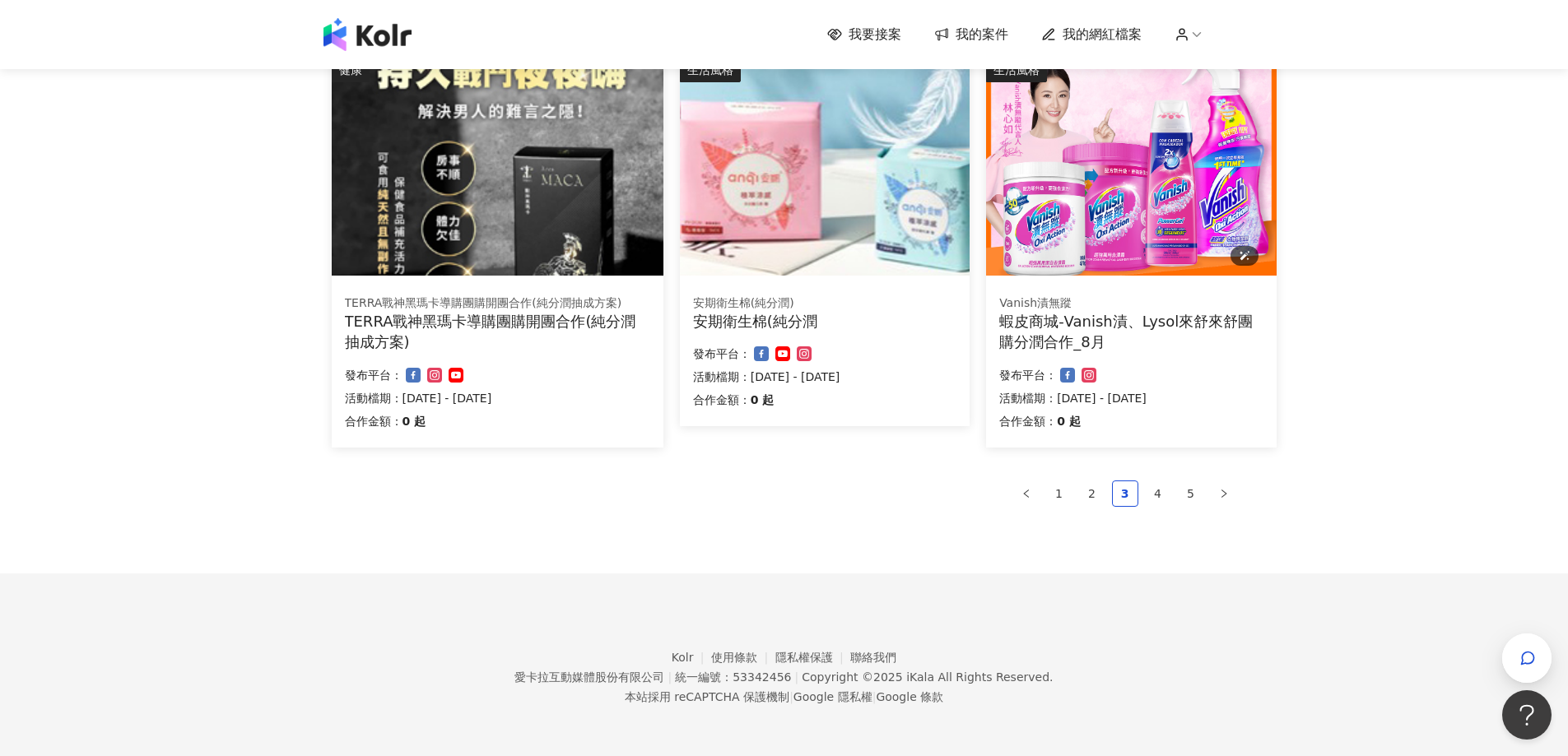
click at [1117, 235] on img at bounding box center [1131, 166] width 290 height 218
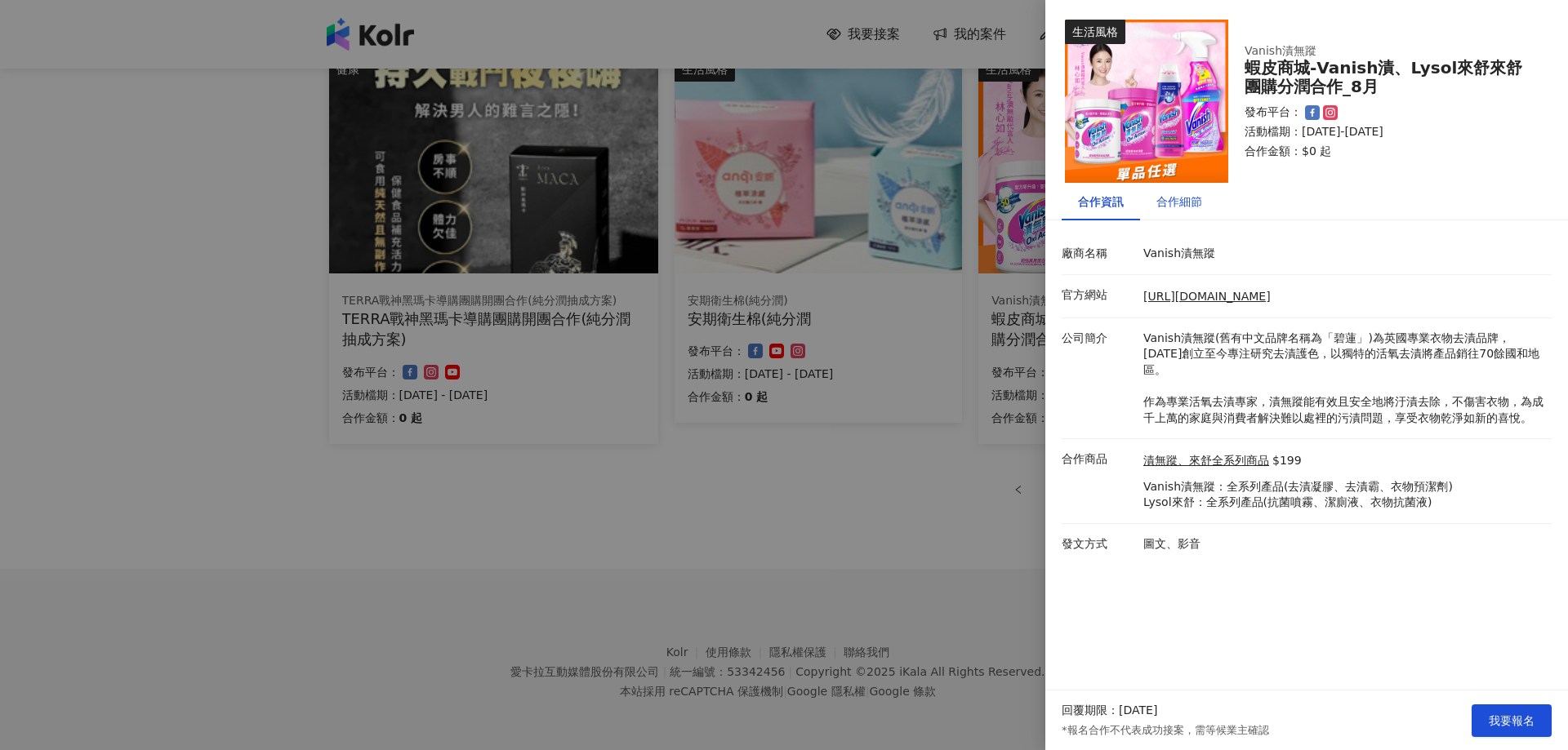
click at [1201, 202] on div "合作細節" at bounding box center [1179, 201] width 46 height 18
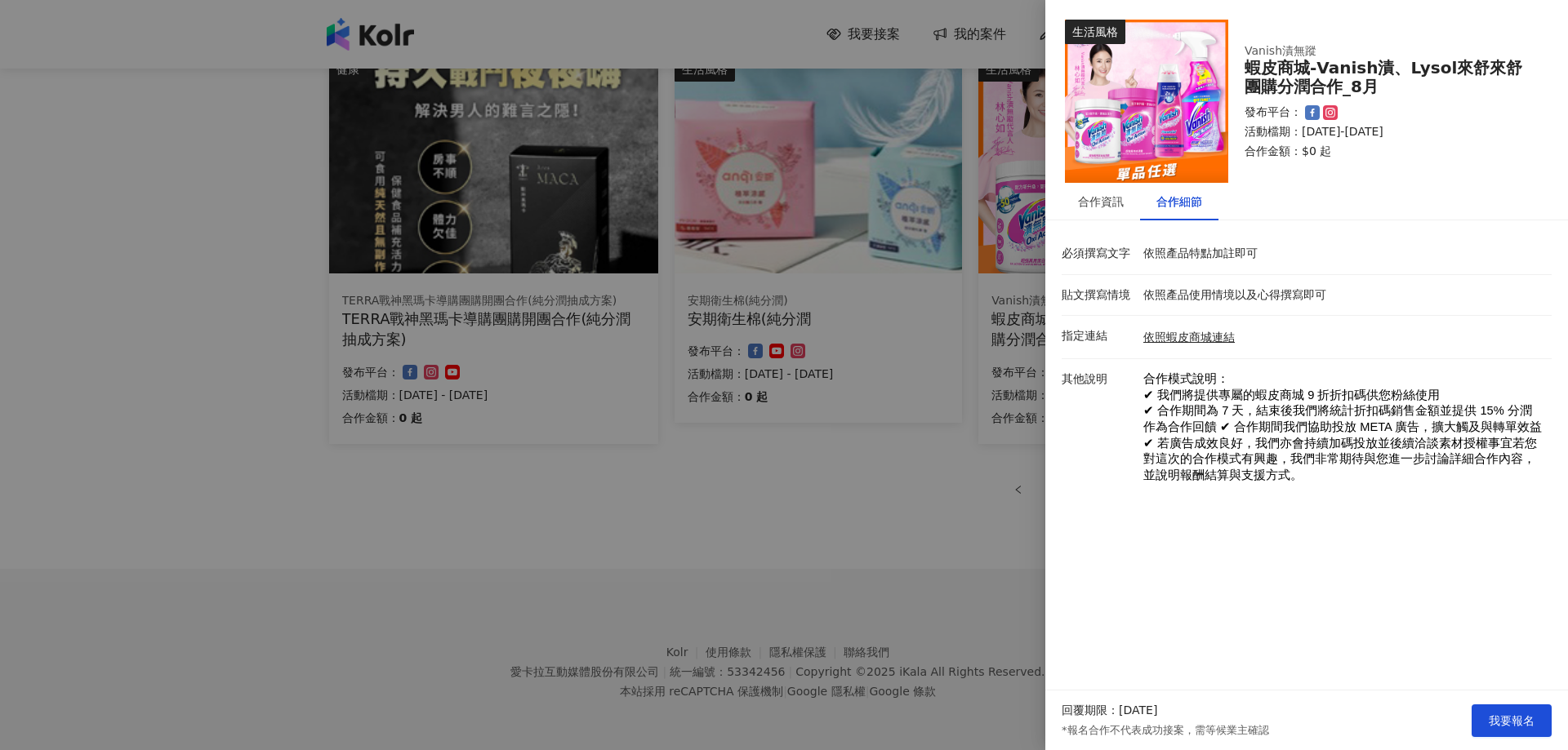
click at [926, 529] on div at bounding box center [784, 375] width 1568 height 750
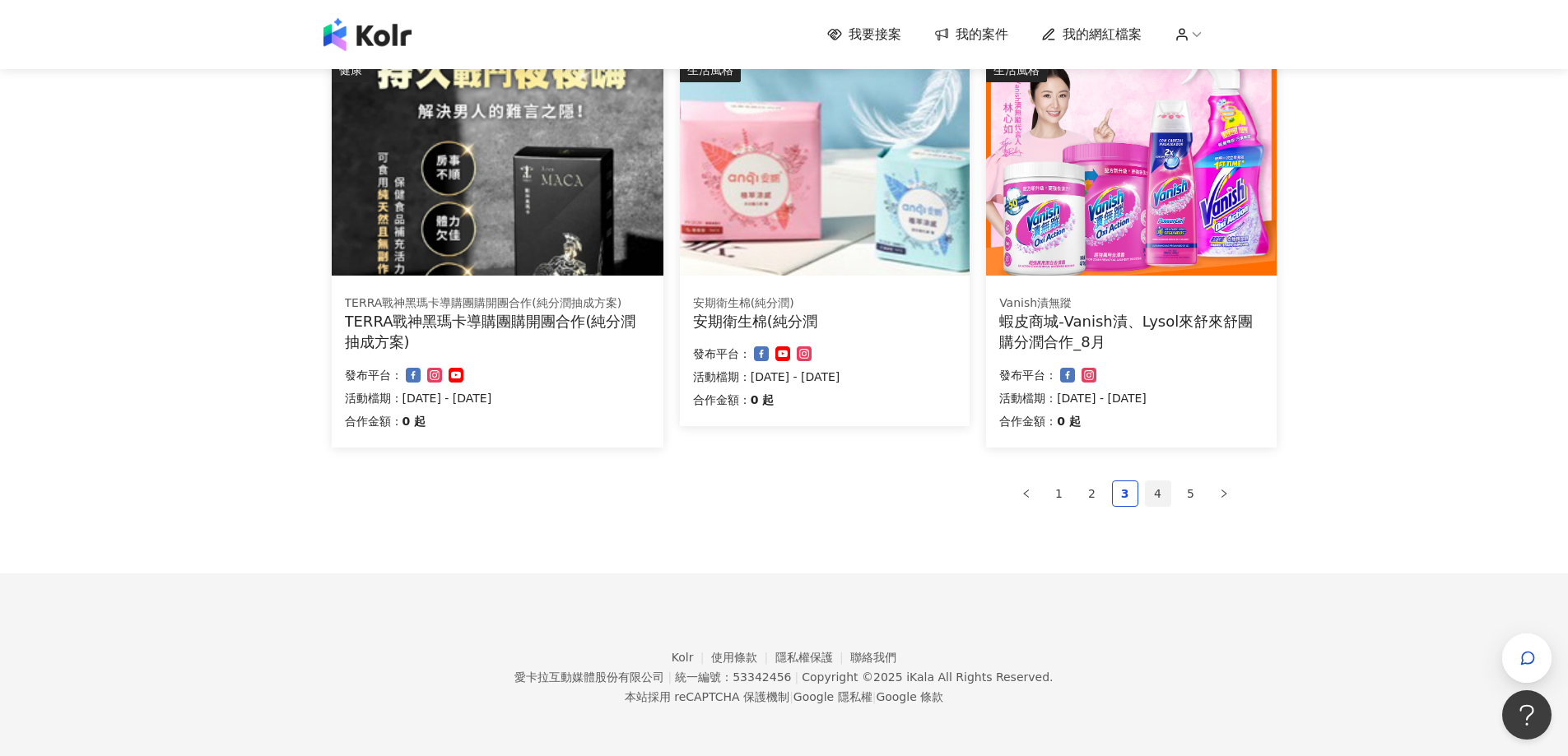
click at [1159, 488] on link "4" at bounding box center [1159, 494] width 25 height 25
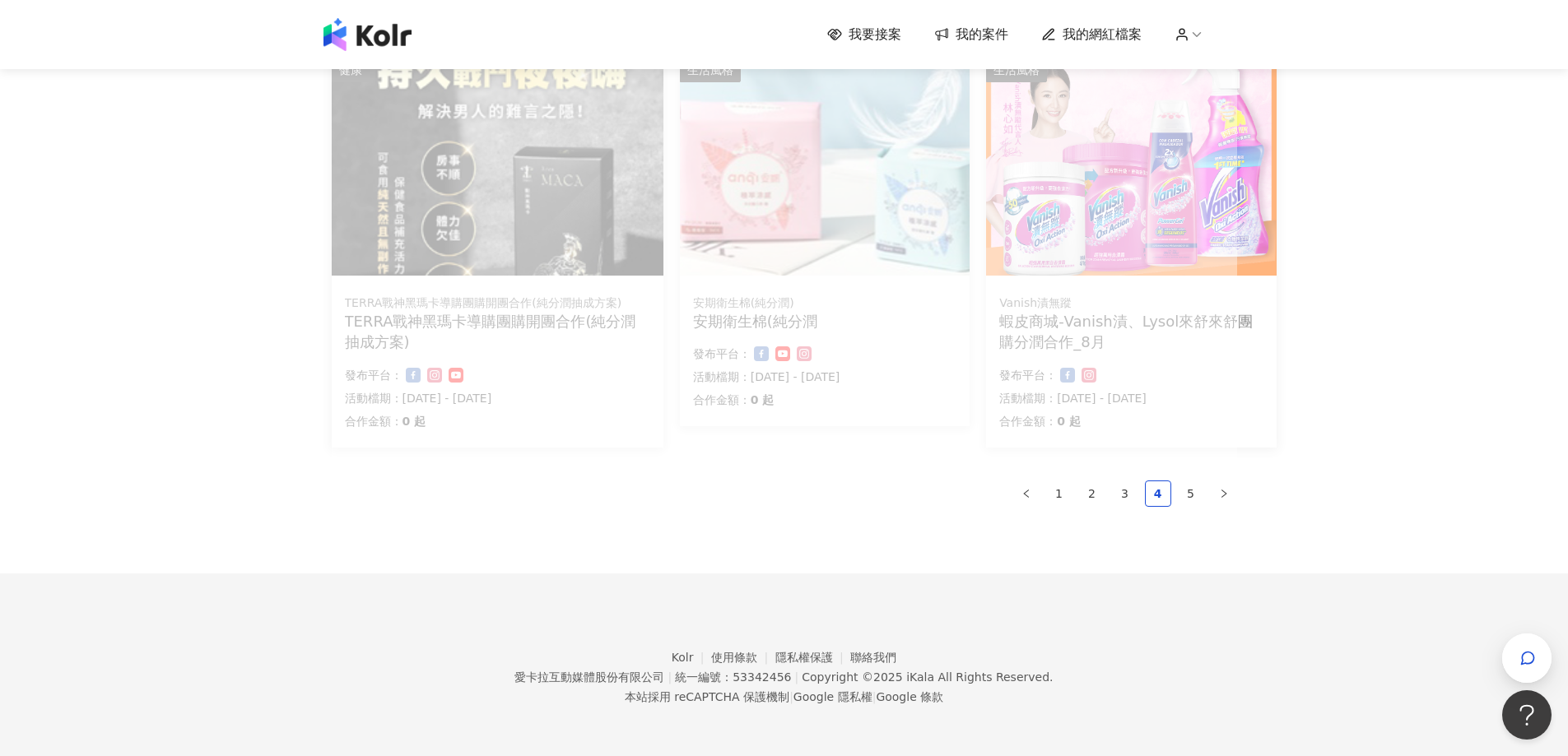
scroll to position [980, 0]
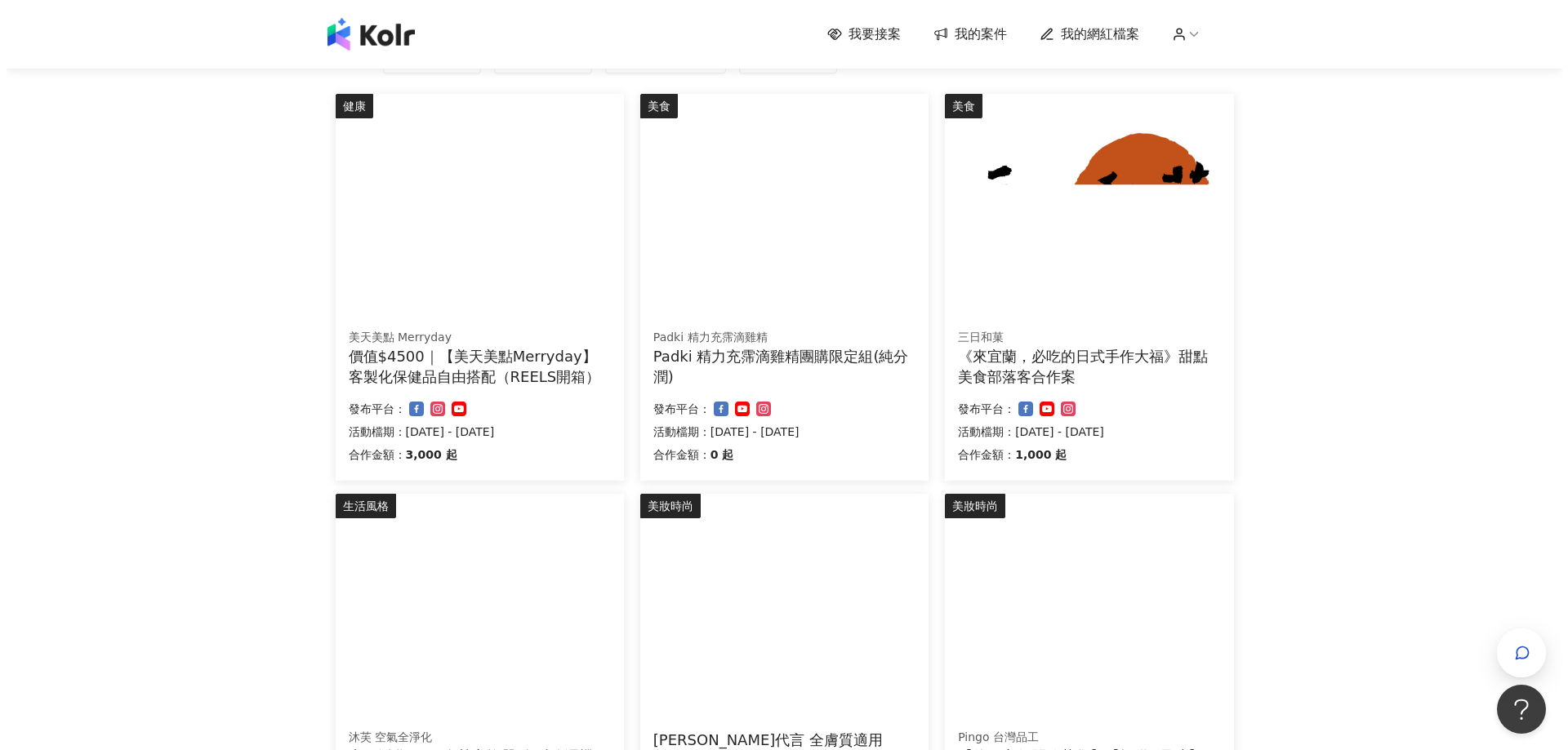
scroll to position [73, 0]
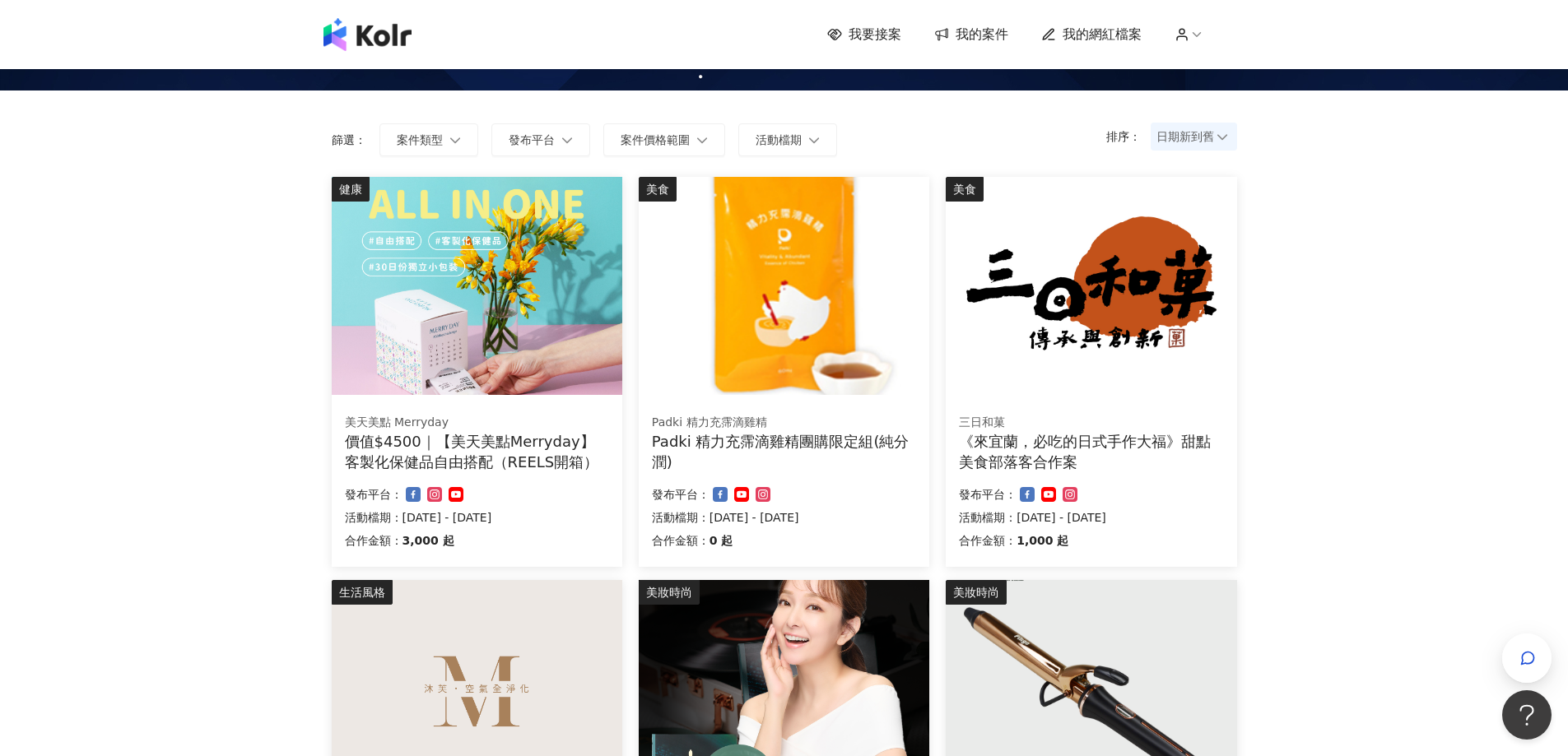
click at [381, 453] on div "價值$4500｜【美天美點Merryday】客製化保健品自由搭配（REELS開箱）" at bounding box center [477, 451] width 264 height 41
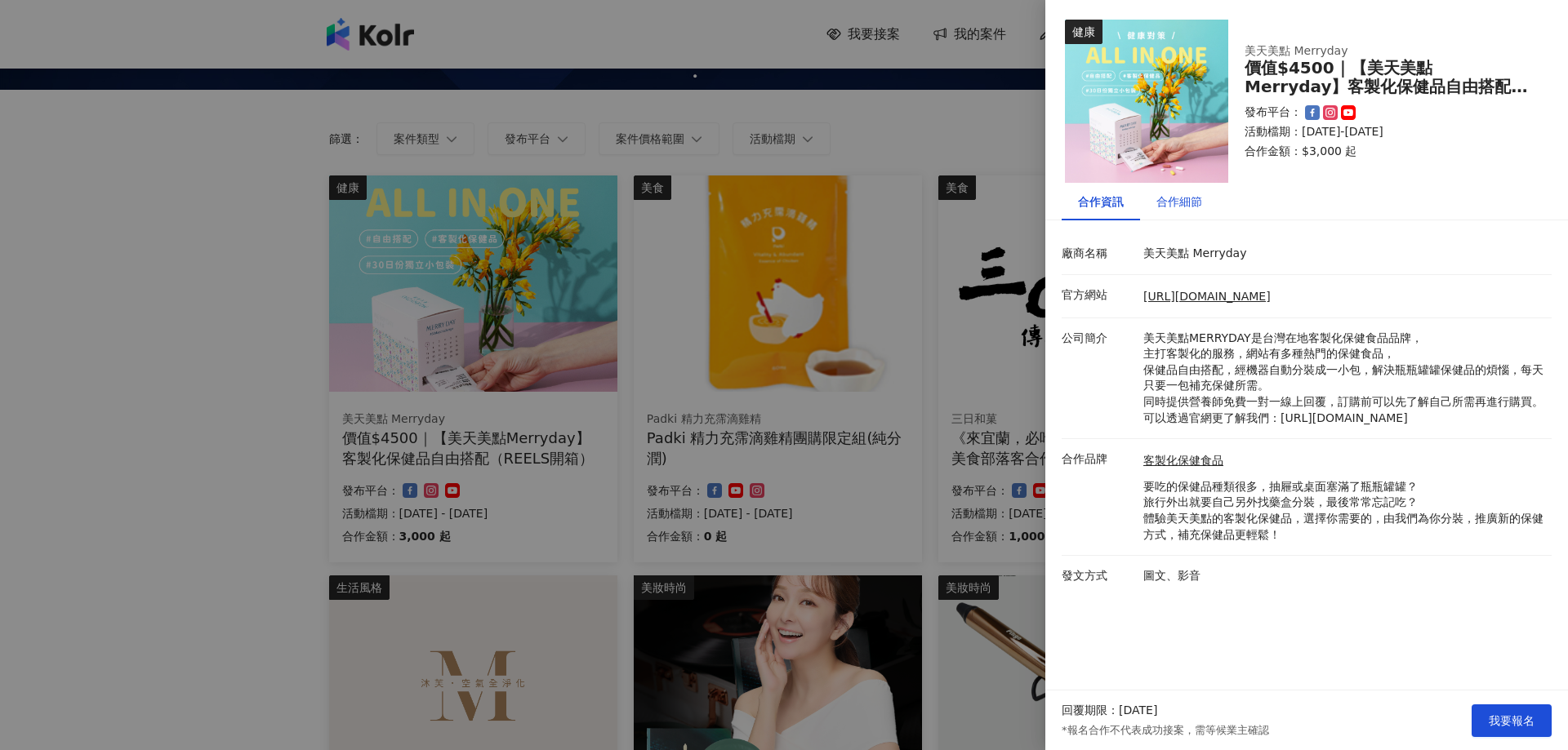
drag, startPoint x: 1190, startPoint y: 203, endPoint x: 1189, endPoint y: 213, distance: 10.0
click at [1189, 213] on div "合作細節" at bounding box center [1179, 202] width 79 height 38
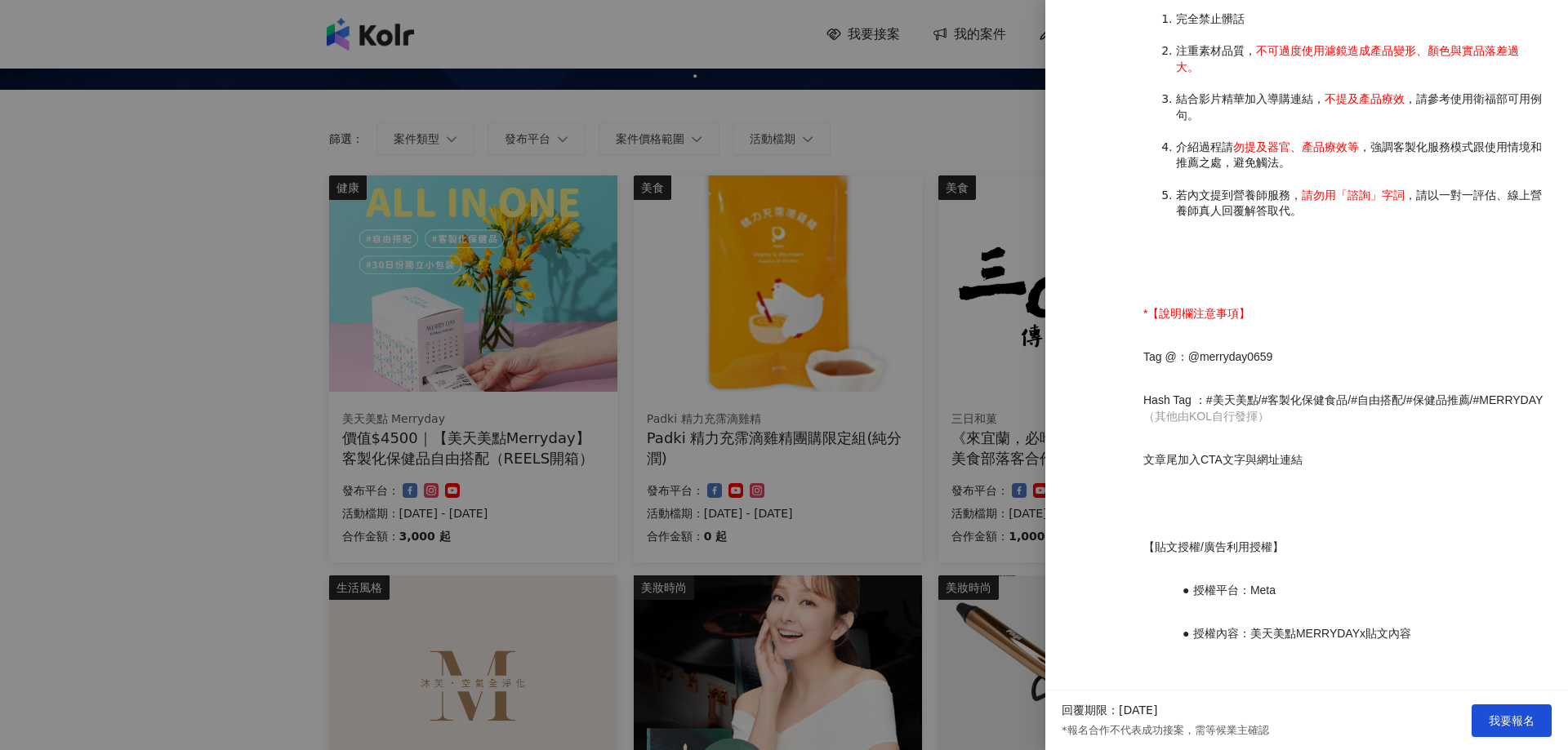
scroll to position [1754, 0]
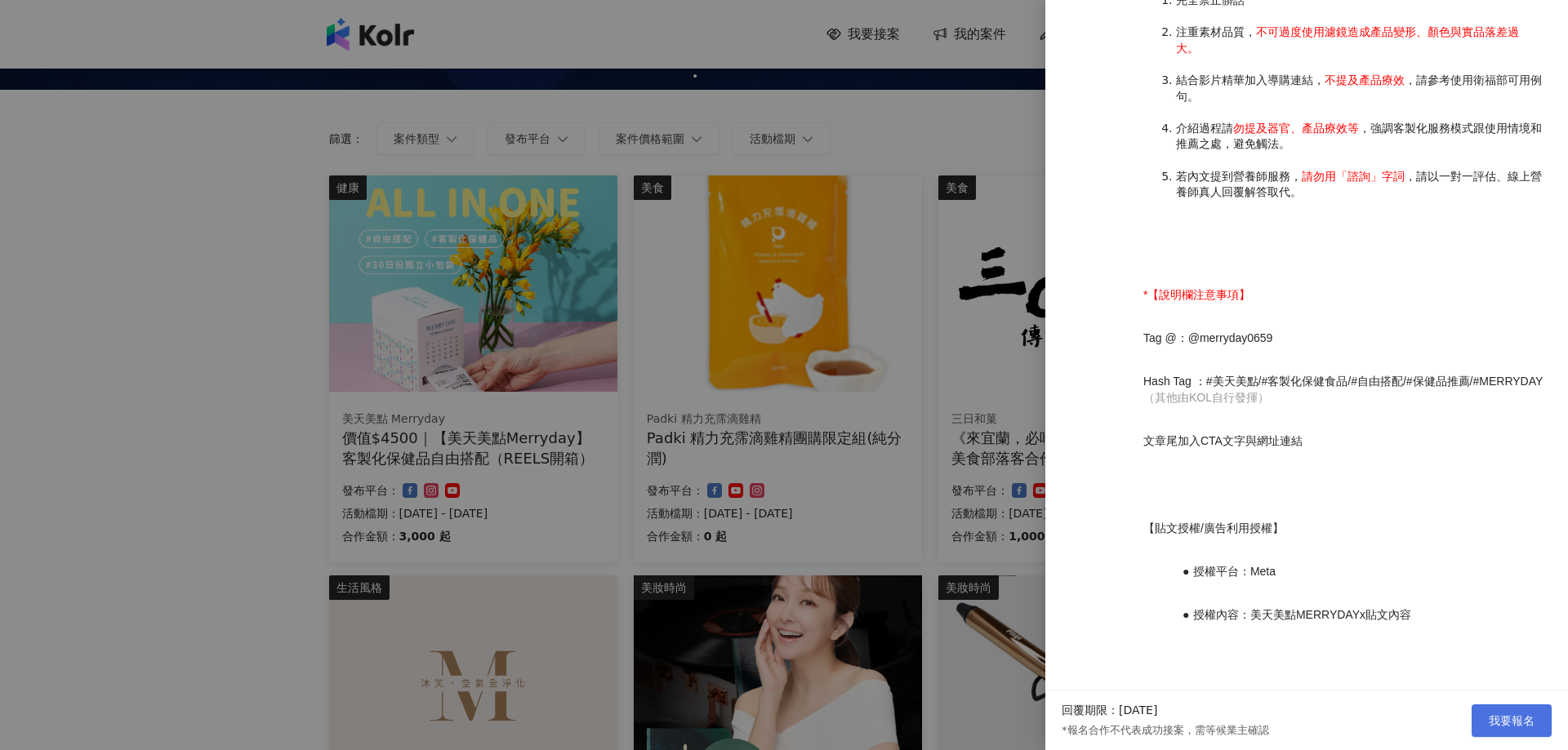
click at [1515, 723] on span "我要報名" at bounding box center [1512, 721] width 46 height 13
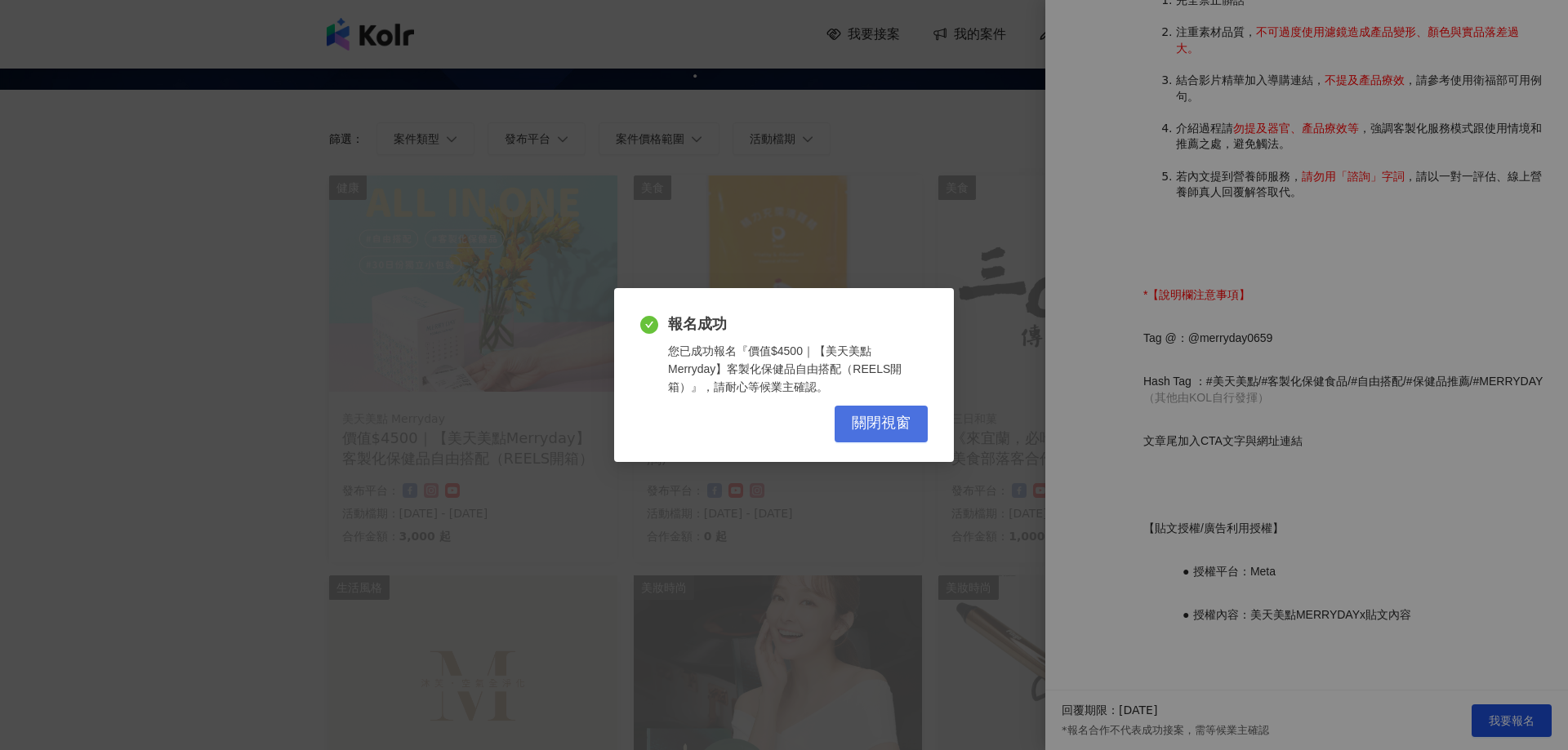
click at [875, 421] on span "關閉視窗" at bounding box center [881, 423] width 59 height 18
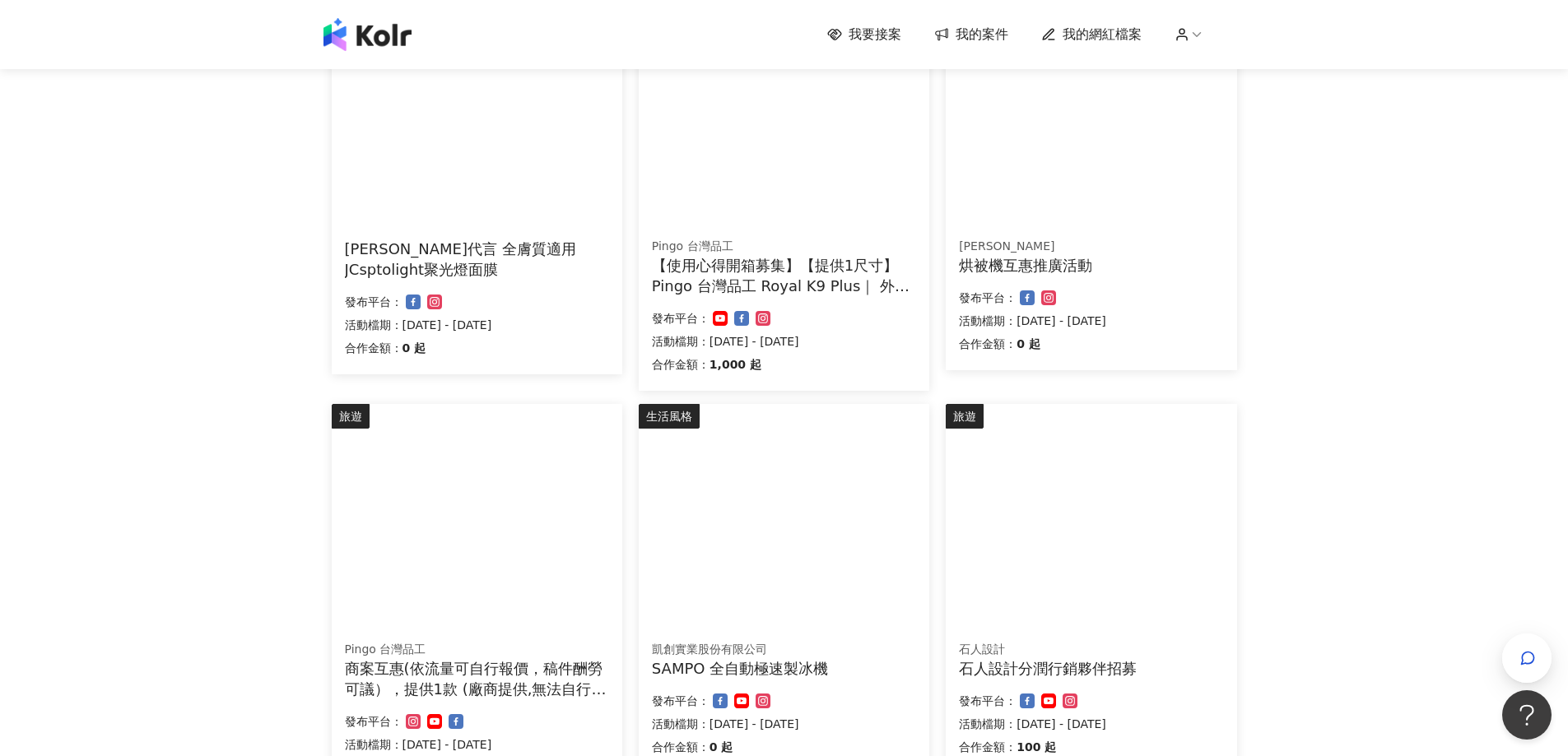
scroll to position [980, 0]
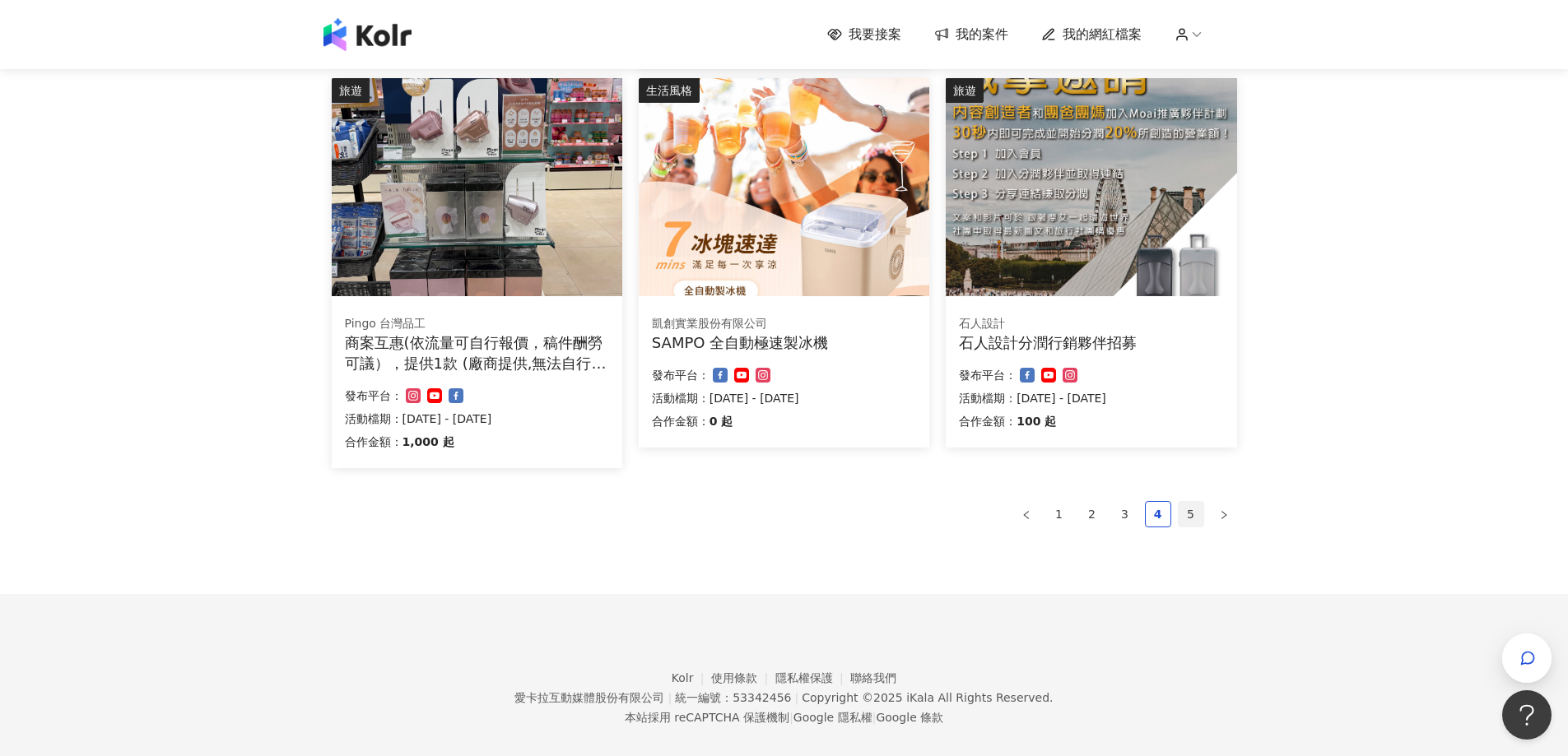
click at [1193, 511] on link "5" at bounding box center [1191, 514] width 25 height 25
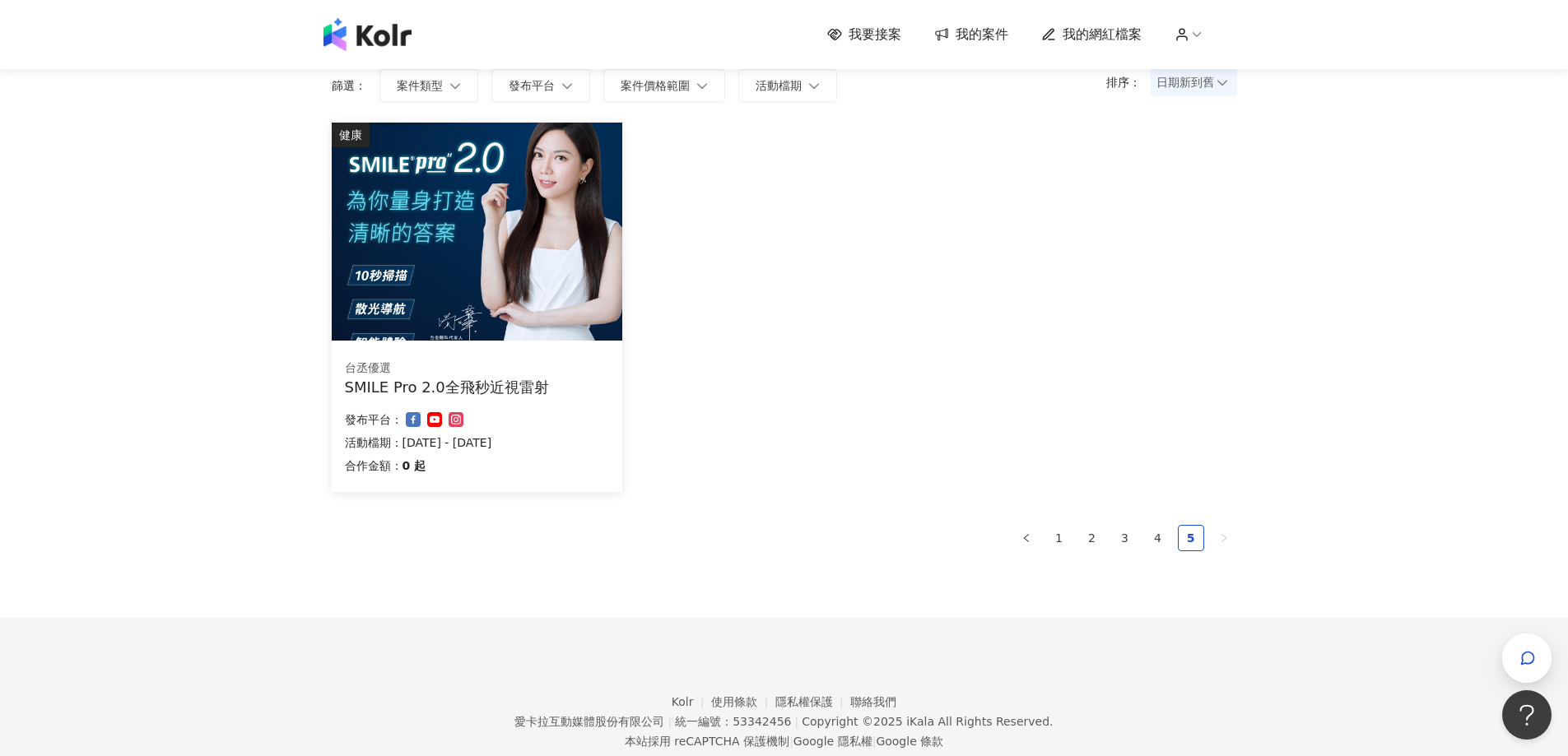
scroll to position [91, 0]
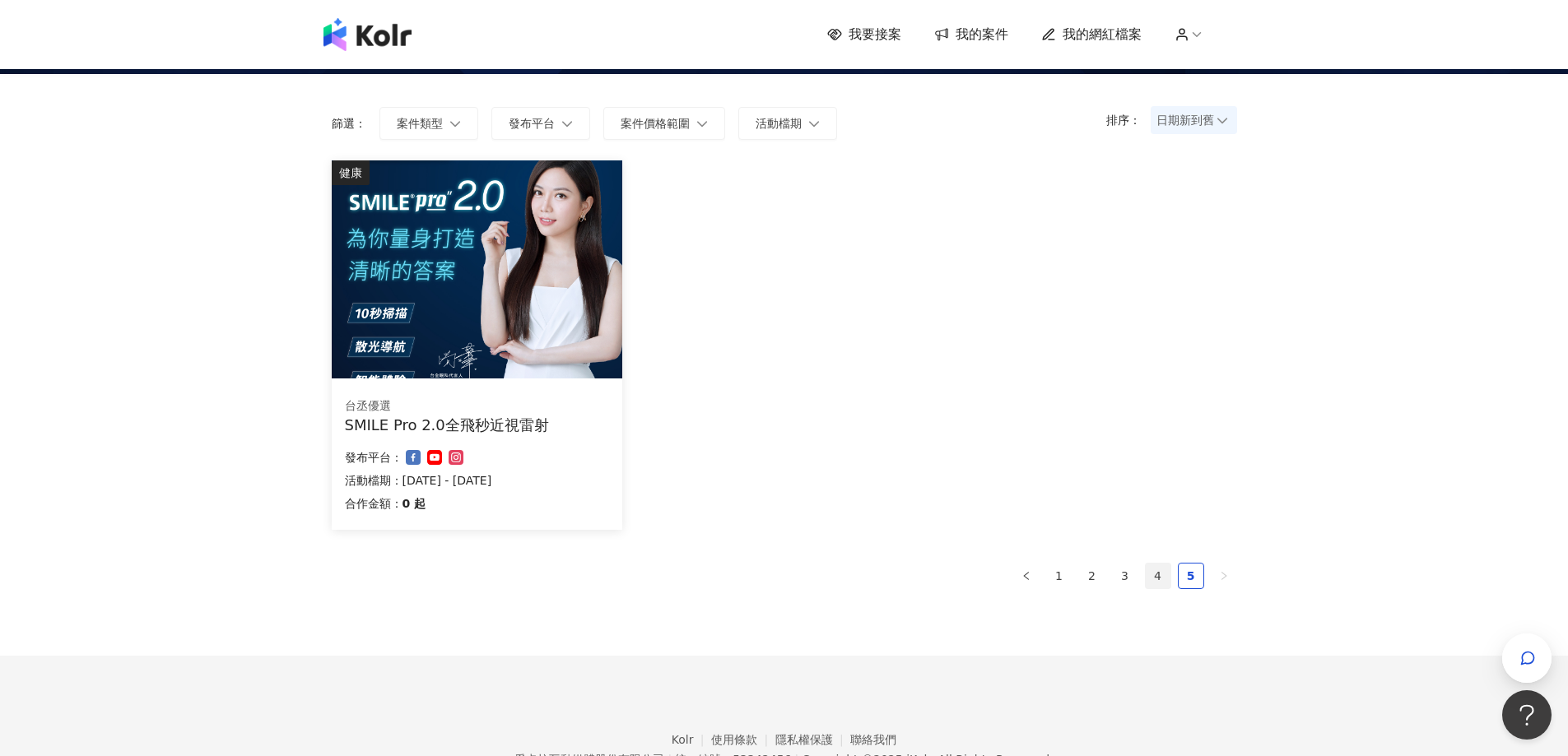
click at [1157, 572] on link "4" at bounding box center [1159, 576] width 25 height 25
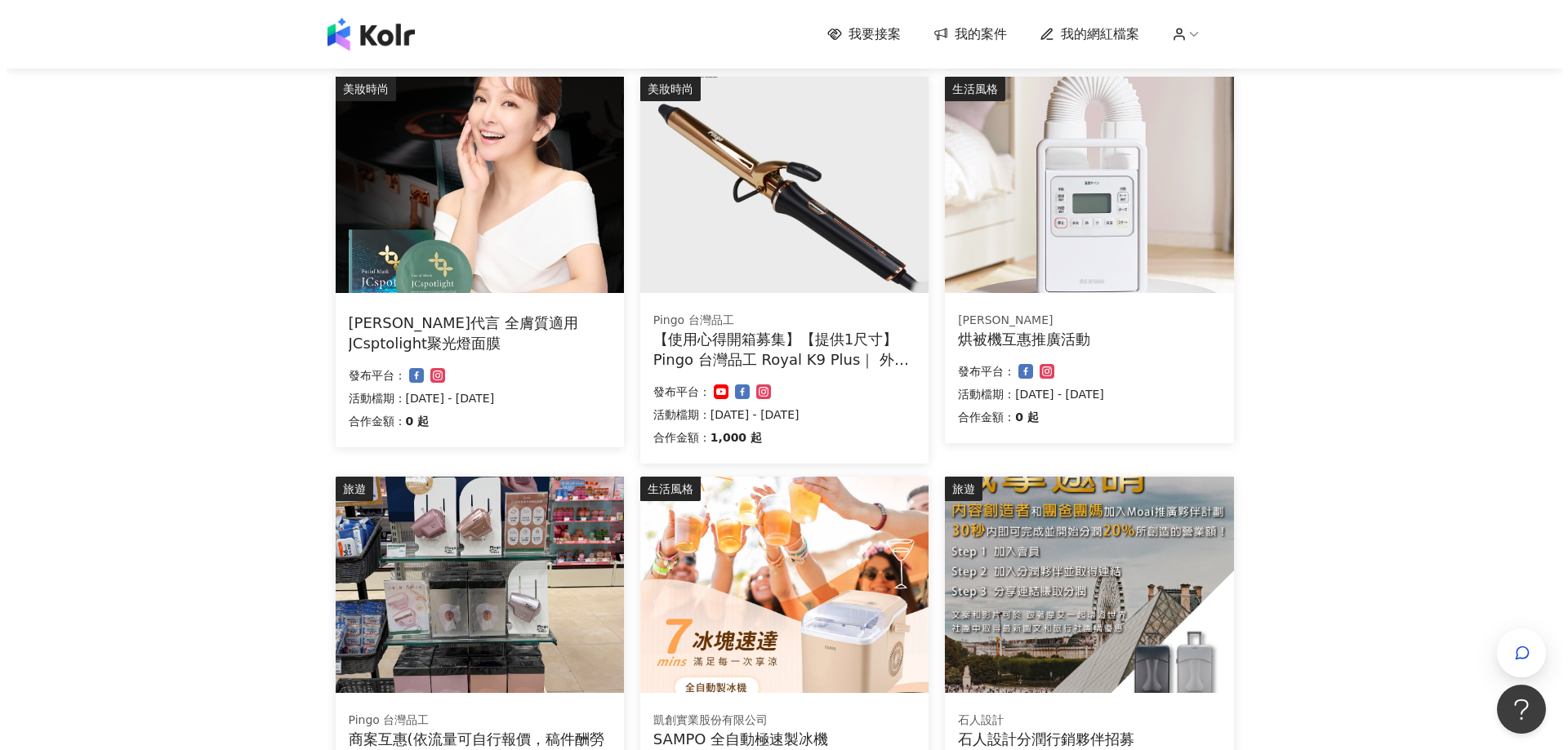
scroll to position [743, 0]
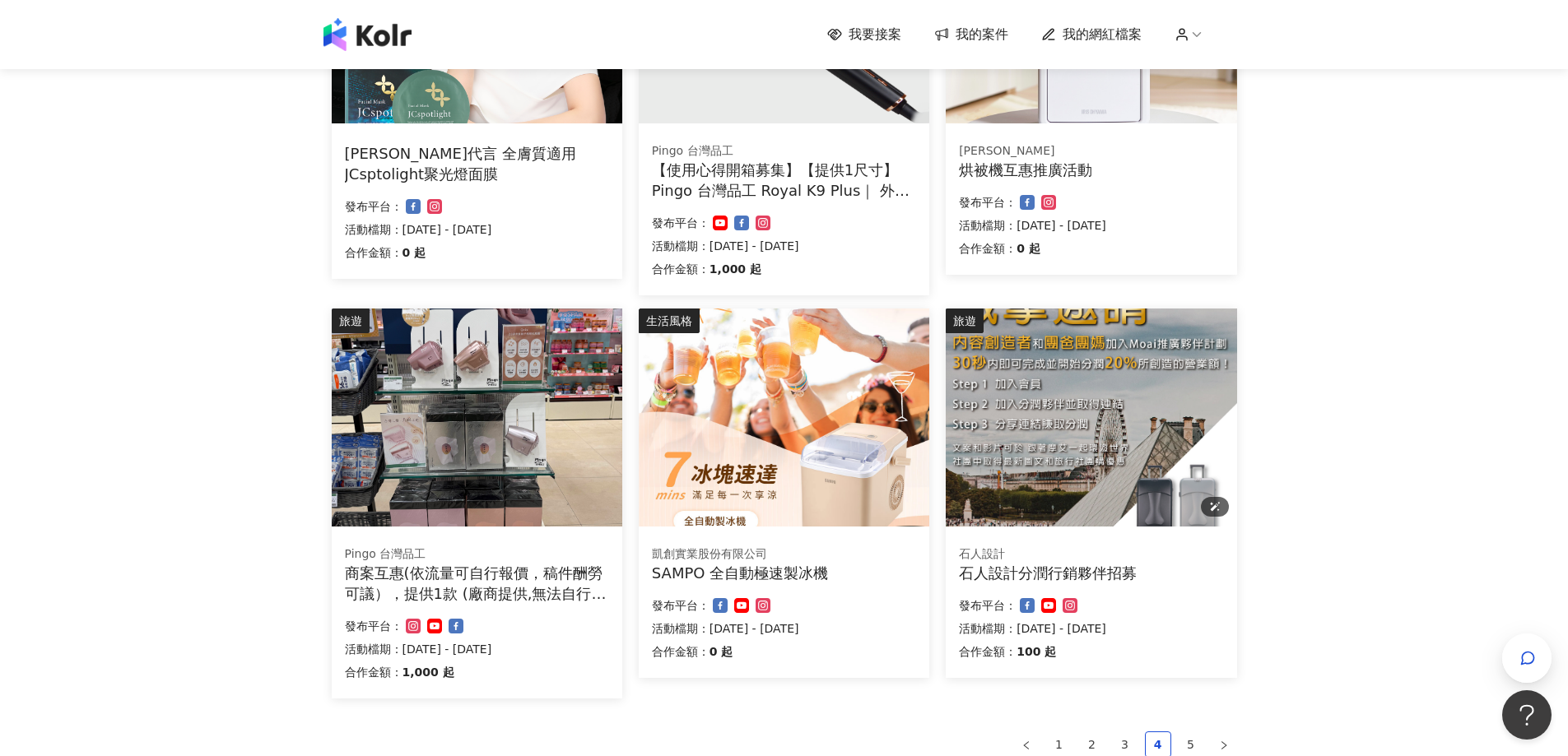
click at [1078, 486] on img at bounding box center [1091, 418] width 291 height 218
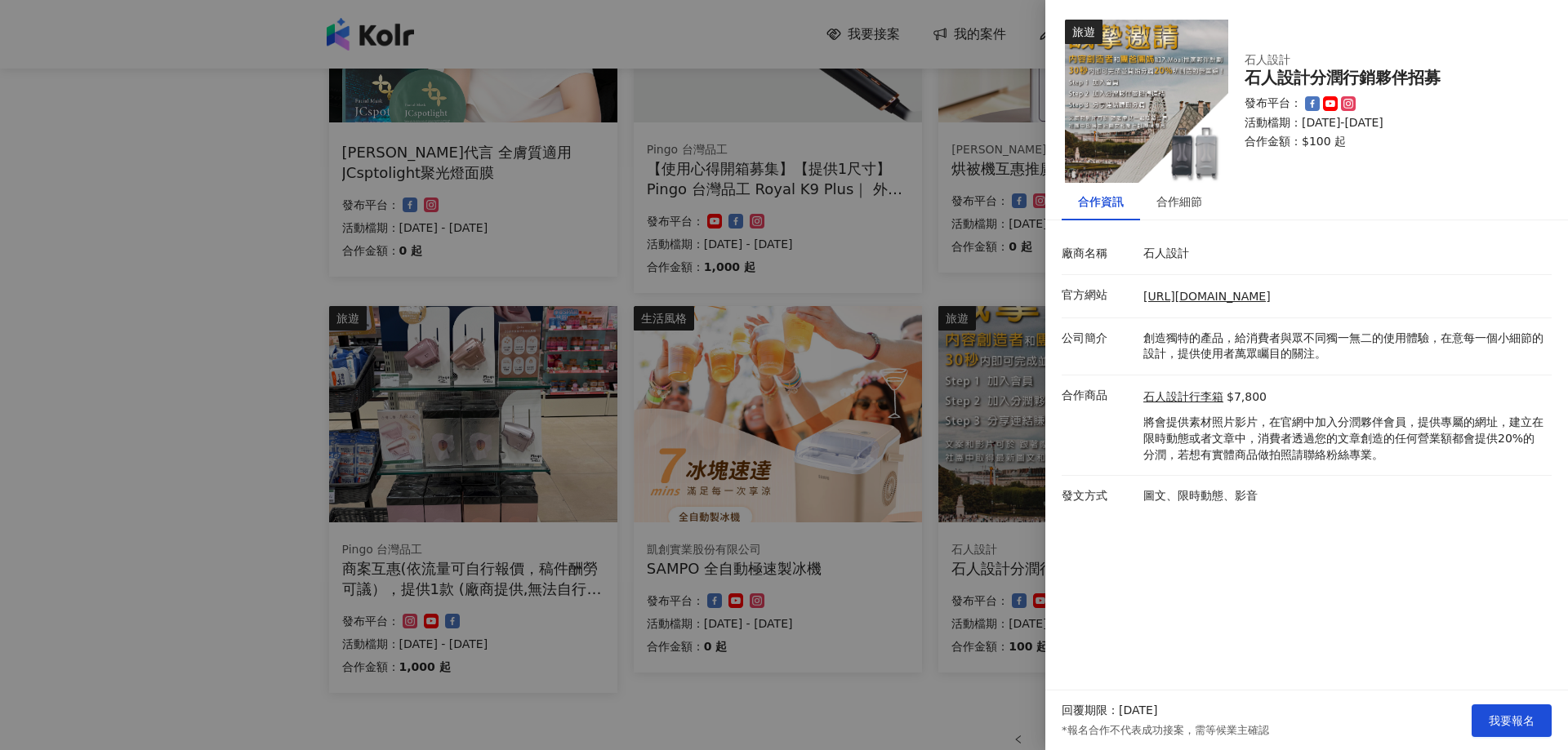
click at [1196, 230] on div "合作資訊 合作細節 廠商名稱 石人設計 官方網站 https://www.moaionlineshop.com/ 公司簡介 創造獨特的產品，給消費者與眾不同獨…" at bounding box center [1306, 350] width 523 height 334
click at [1187, 187] on div "合作細節" at bounding box center [1179, 202] width 79 height 38
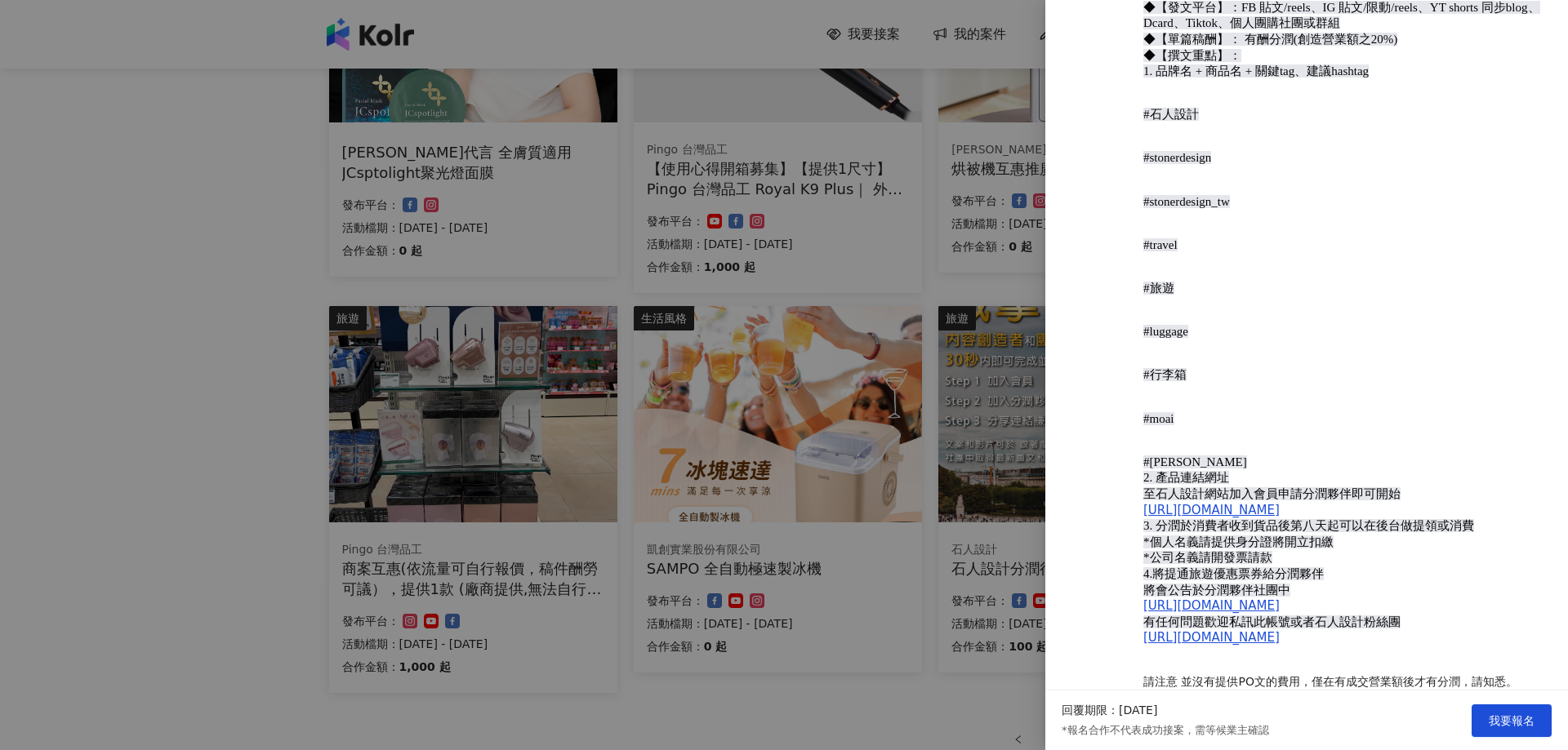
scroll to position [735, 0]
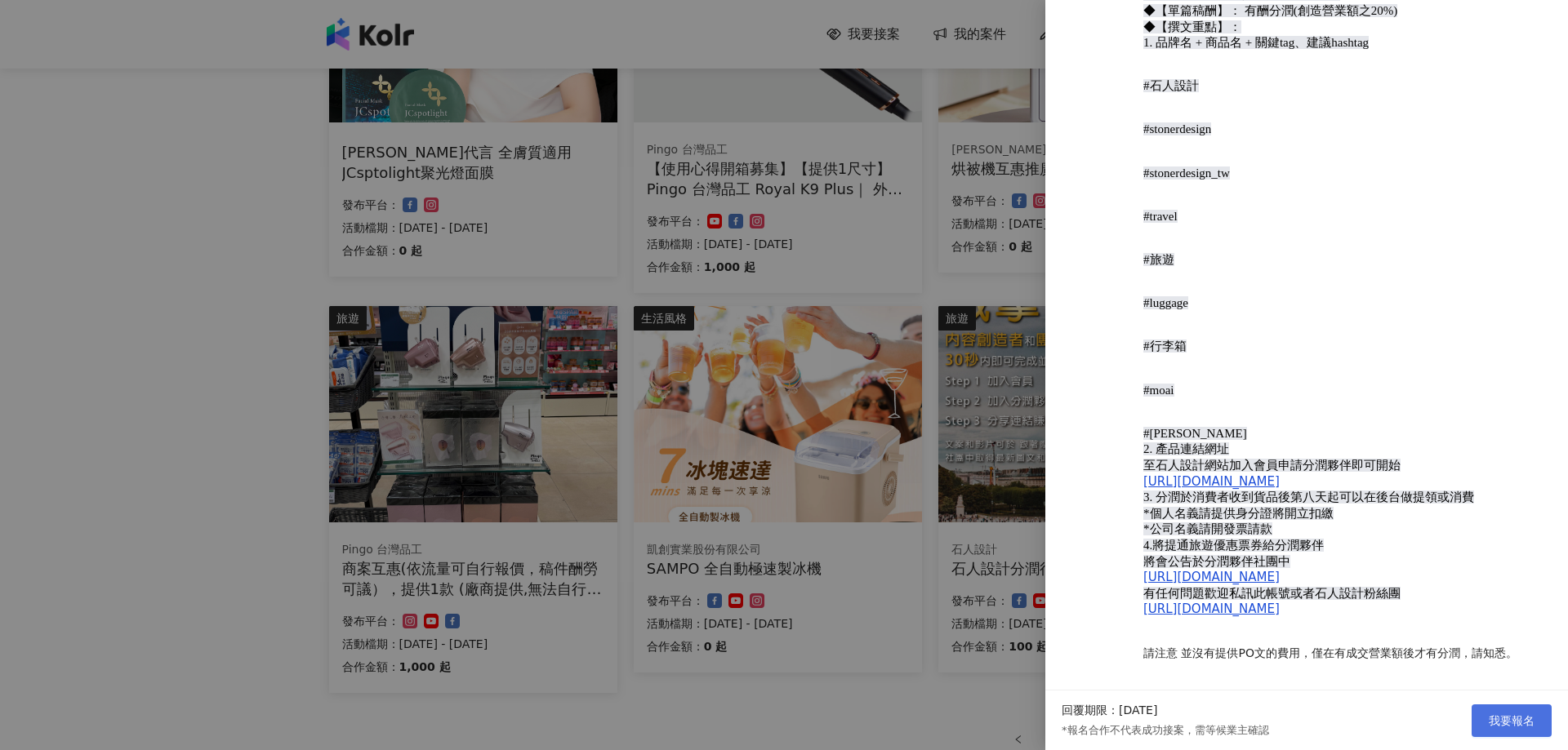
click at [1492, 717] on span "我要報名" at bounding box center [1512, 721] width 46 height 13
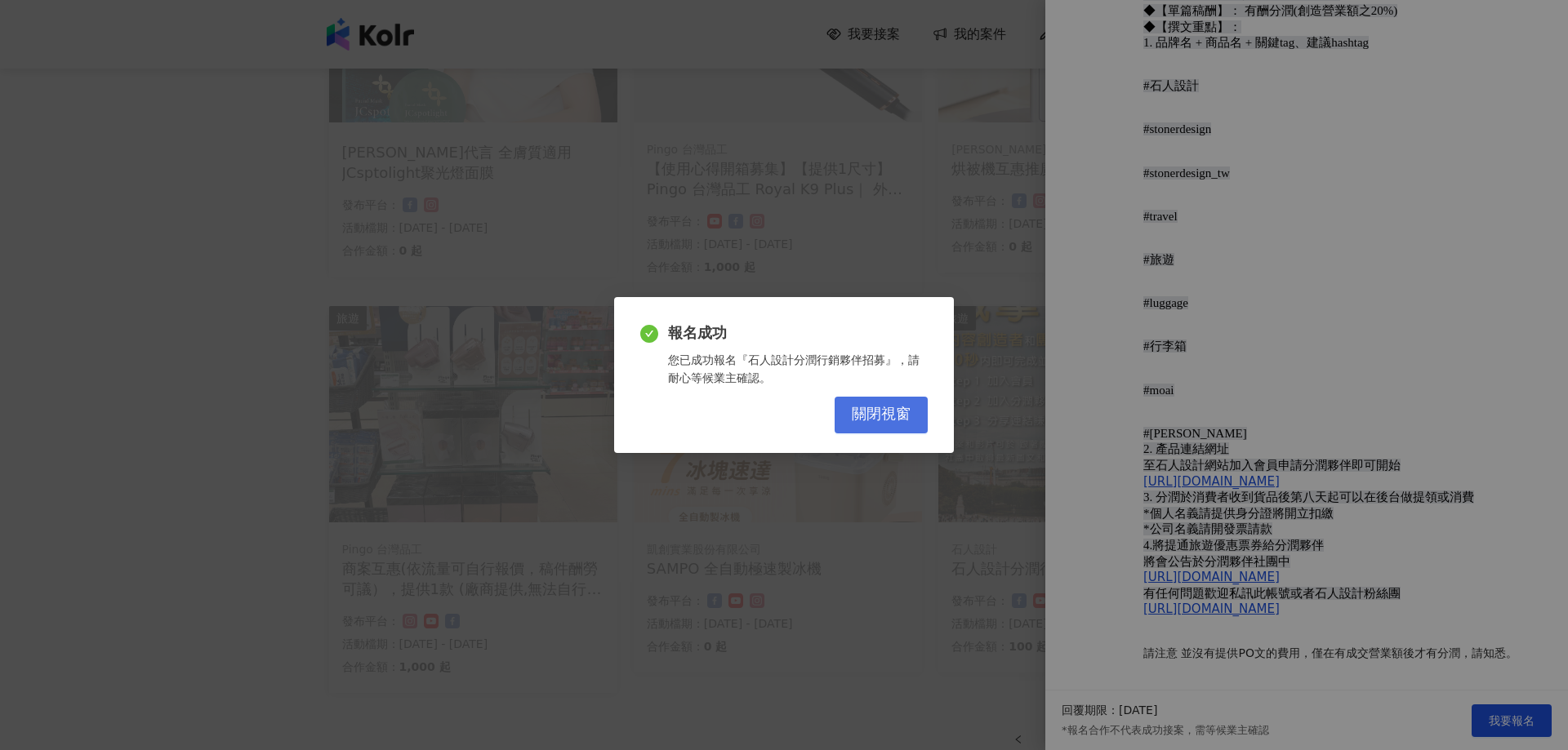
click at [859, 422] on span "關閉視窗" at bounding box center [881, 414] width 59 height 18
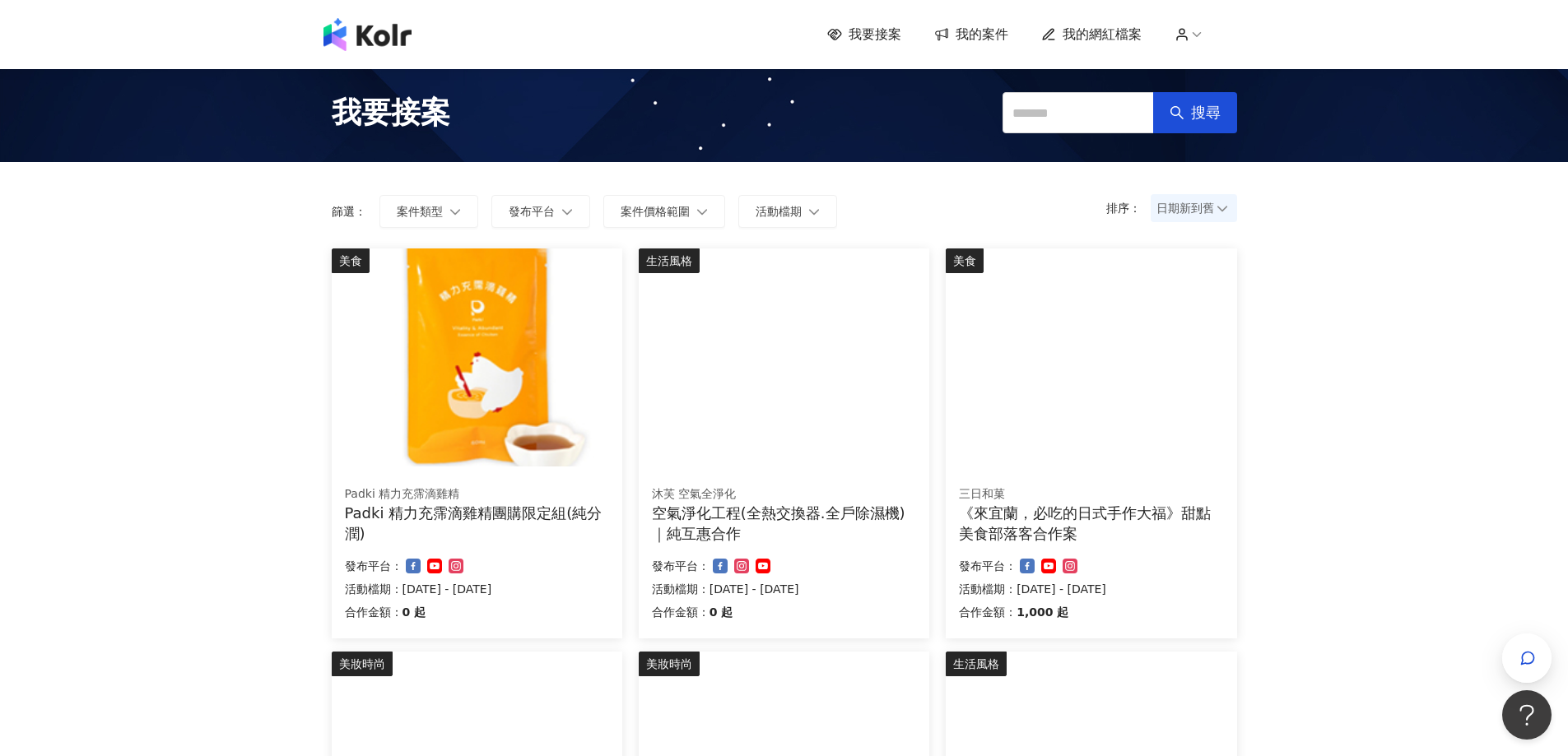
scroll to position [0, 0]
